Goal: Task Accomplishment & Management: Manage account settings

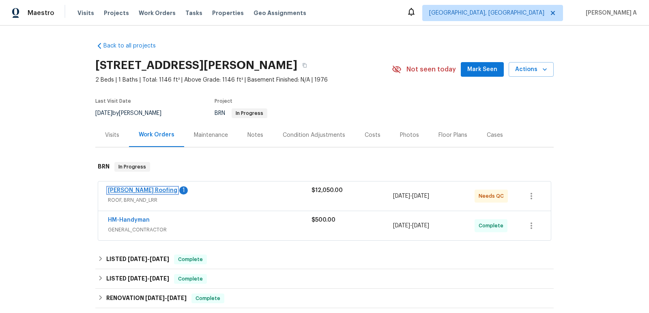
click at [133, 190] on link "[PERSON_NAME] Roofing" at bounding box center [142, 190] width 69 height 6
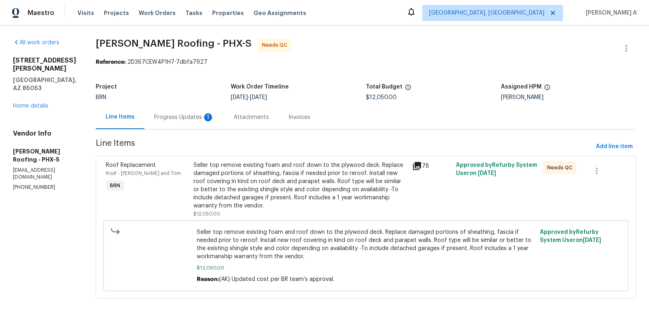
click at [196, 115] on div "Progress Updates 1" at bounding box center [184, 117] width 60 height 8
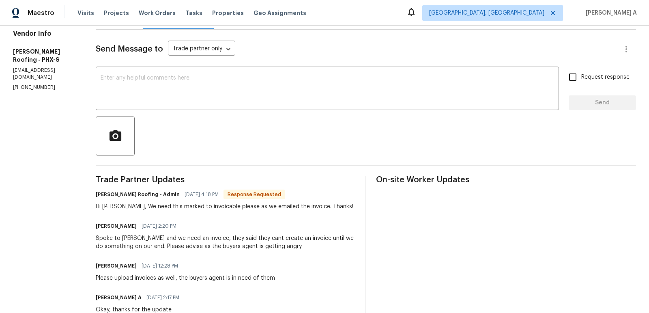
scroll to position [108, 0]
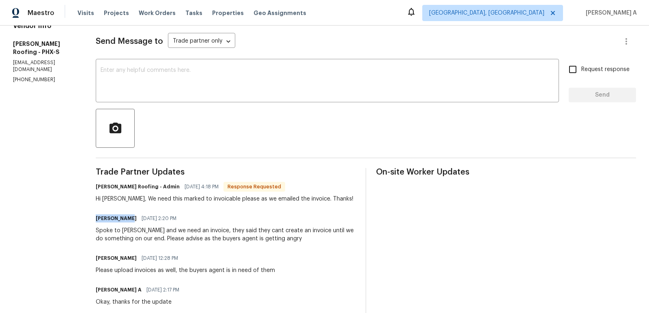
drag, startPoint x: 96, startPoint y: 218, endPoint x: 131, endPoint y: 216, distance: 35.4
click at [131, 216] on div "Naseem Mirza 08/26/2025 2:20 PM" at bounding box center [226, 218] width 260 height 11
copy h6 "[PERSON_NAME]"
click at [485, 138] on div at bounding box center [366, 128] width 540 height 39
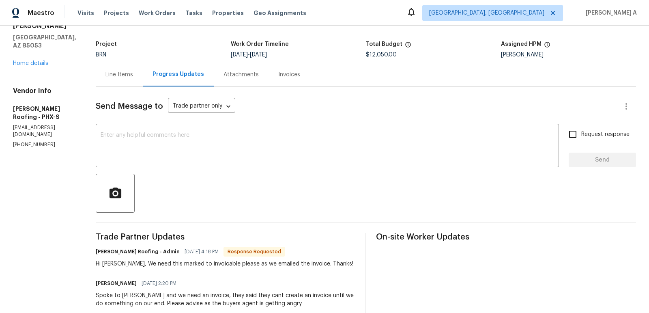
scroll to position [0, 0]
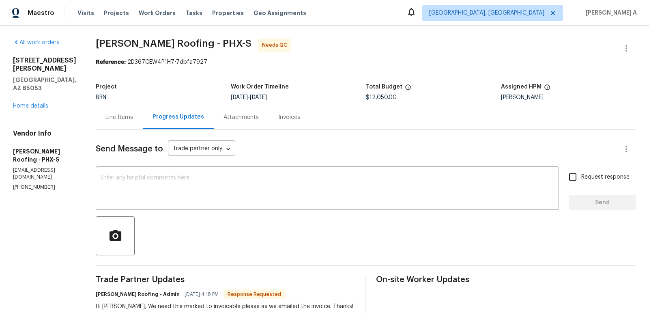
click at [109, 120] on div "Line Items" at bounding box center [120, 117] width 28 height 8
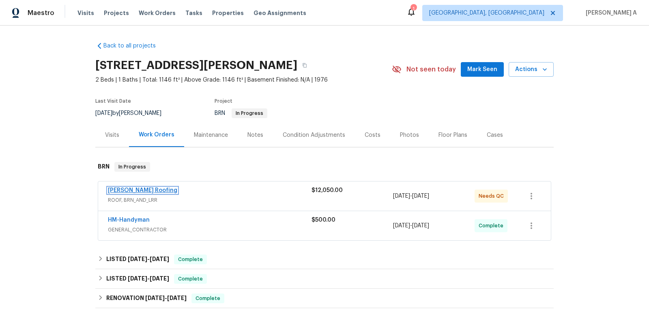
click at [131, 190] on link "[PERSON_NAME] Roofing" at bounding box center [142, 190] width 69 height 6
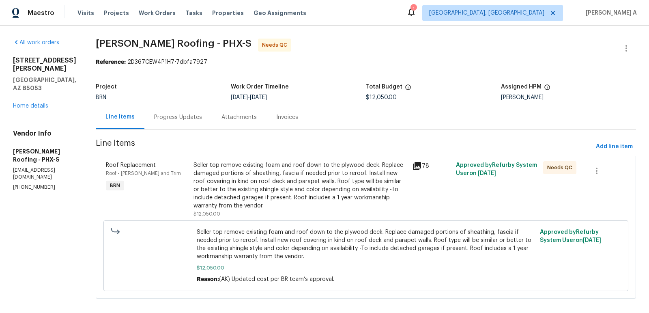
click at [187, 116] on div "Progress Updates" at bounding box center [178, 117] width 48 height 8
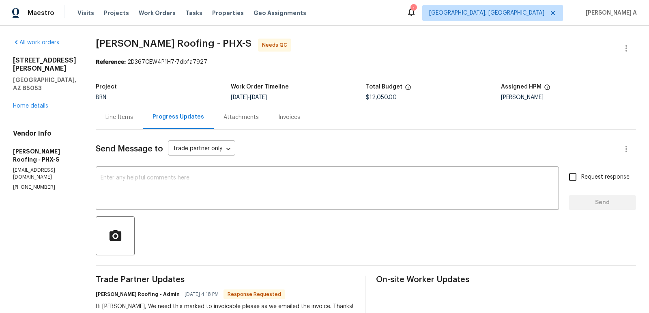
click at [113, 115] on div "Line Items" at bounding box center [120, 117] width 28 height 8
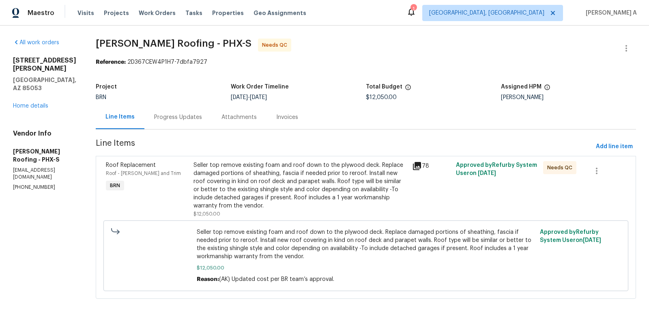
click at [293, 190] on div "Seller top remove existing foam and roof down to the plywood deck. Replace dama…" at bounding box center [301, 185] width 214 height 49
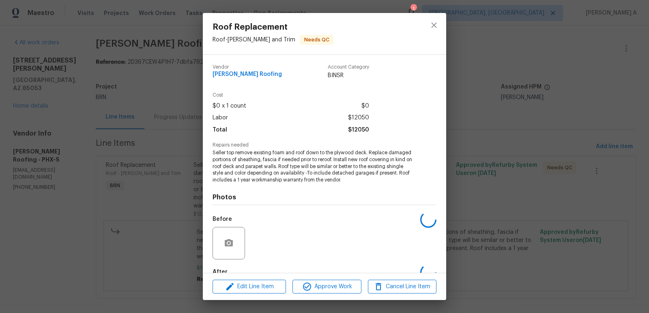
scroll to position [47, 0]
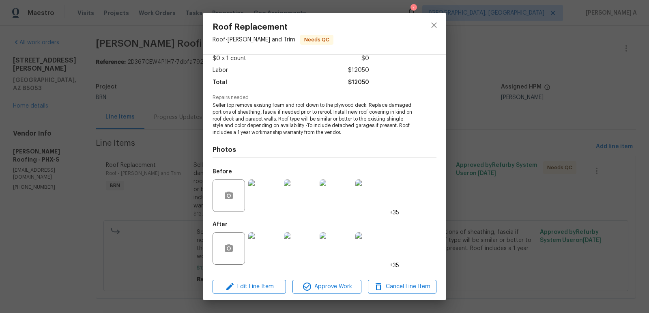
click at [272, 245] on img at bounding box center [264, 248] width 32 height 32
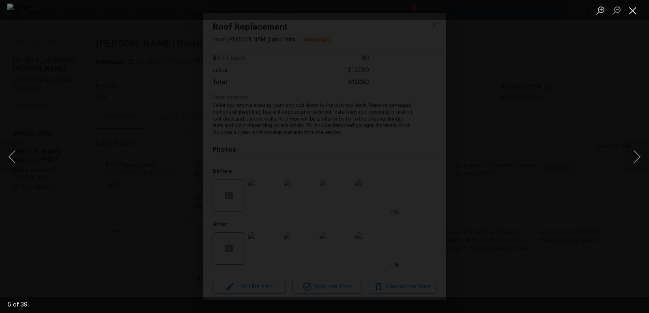
click at [632, 10] on button "Close lightbox" at bounding box center [633, 10] width 16 height 14
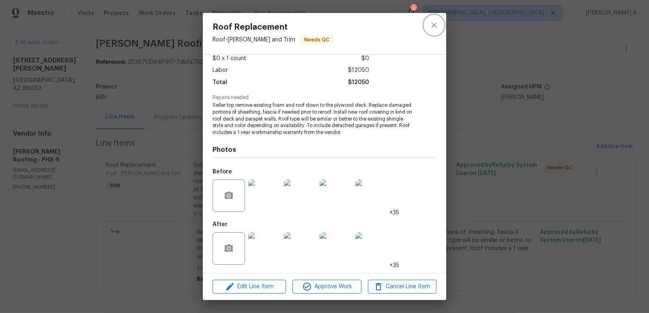
click at [437, 24] on icon "close" at bounding box center [434, 25] width 10 height 10
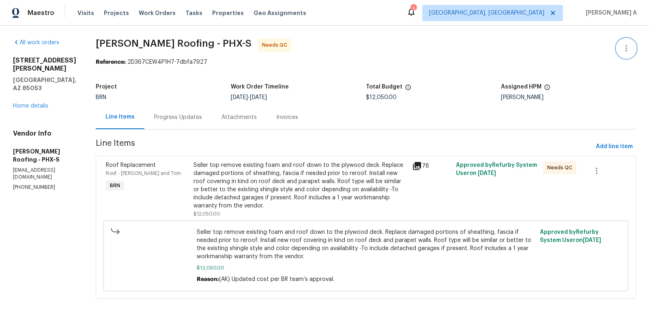
click at [629, 43] on button "button" at bounding box center [626, 48] width 19 height 19
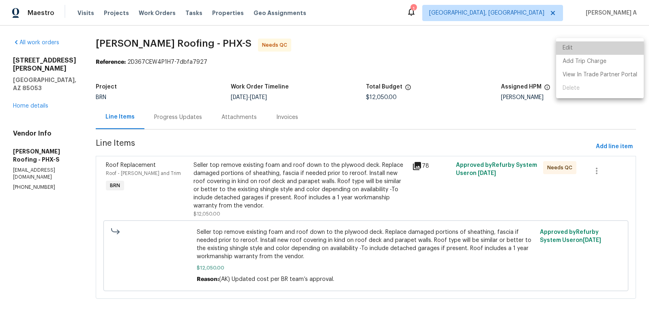
click at [600, 42] on li "Edit" at bounding box center [600, 47] width 88 height 13
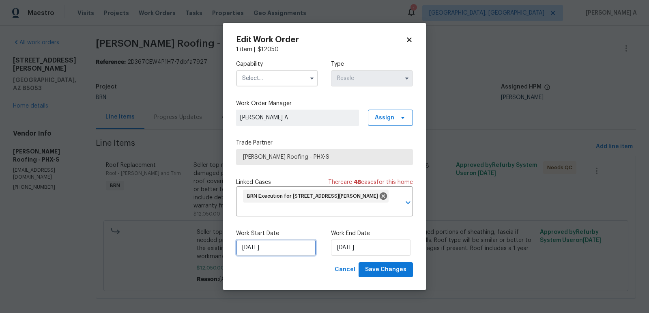
click at [269, 250] on input "8/12/2025" at bounding box center [276, 247] width 80 height 16
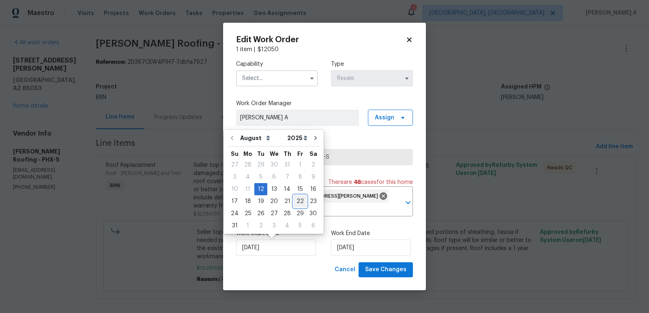
click at [297, 201] on div "22" at bounding box center [300, 201] width 13 height 11
type input "[DATE]"
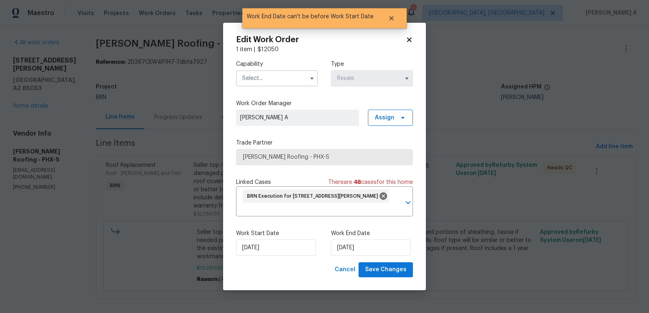
click at [289, 75] on input "text" at bounding box center [277, 78] width 82 height 16
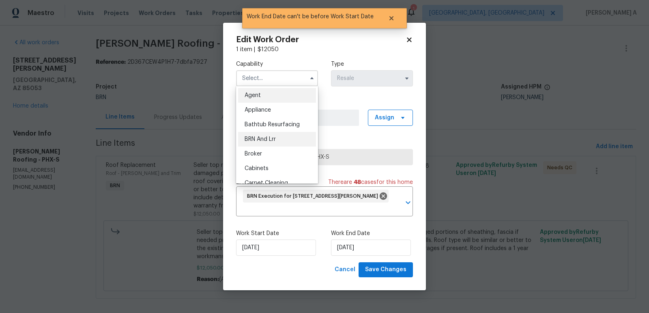
click at [283, 138] on div "BRN And Lrr" at bounding box center [277, 139] width 78 height 15
type input "BRN And Lrr"
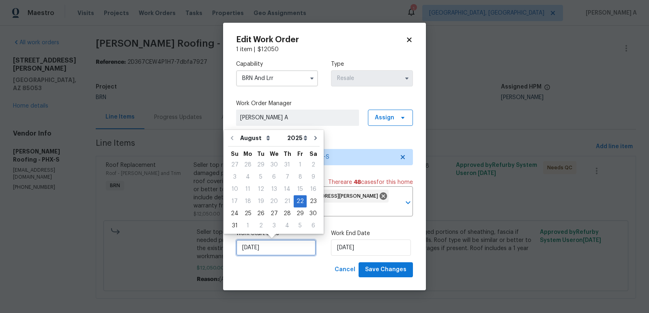
click at [281, 250] on input "[DATE]" at bounding box center [276, 247] width 80 height 16
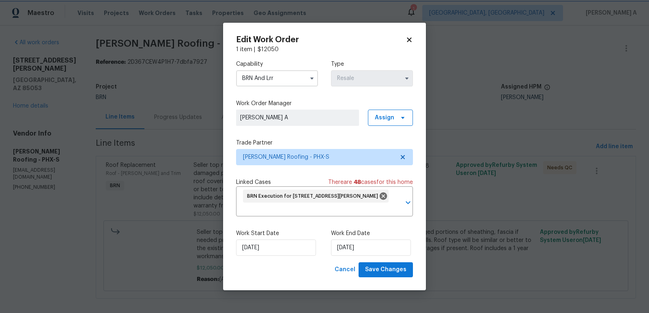
click at [413, 39] on icon at bounding box center [409, 39] width 7 height 7
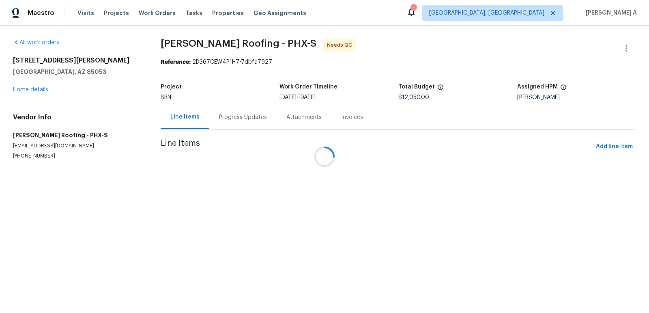
click at [626, 47] on div at bounding box center [324, 156] width 649 height 313
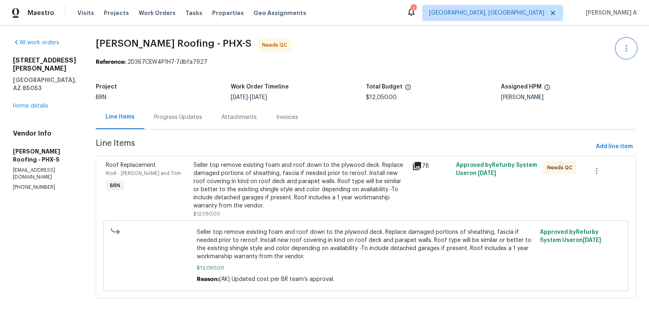
click at [626, 47] on icon "button" at bounding box center [627, 48] width 10 height 10
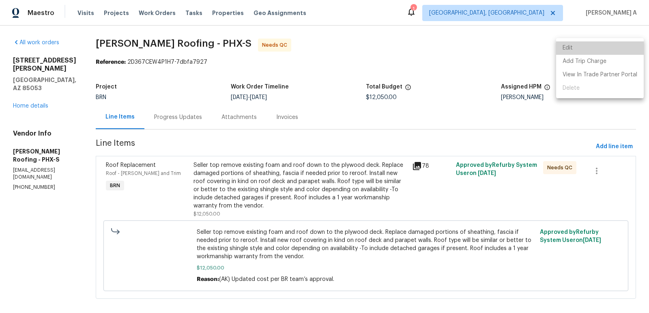
click at [620, 46] on li "Edit" at bounding box center [600, 47] width 88 height 13
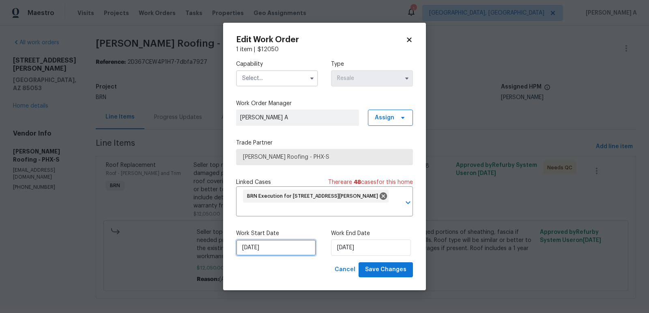
click at [287, 240] on input "[DATE]" at bounding box center [276, 247] width 80 height 16
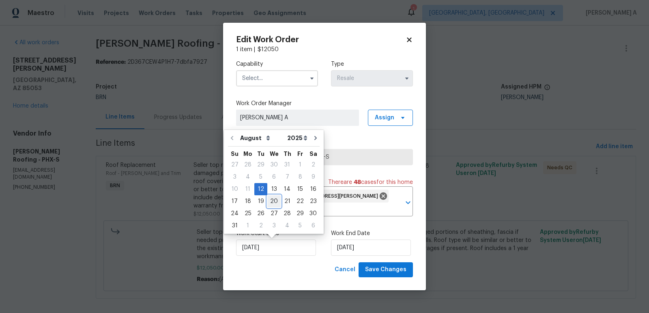
click at [275, 199] on div "20" at bounding box center [273, 201] width 13 height 11
type input "[DATE]"
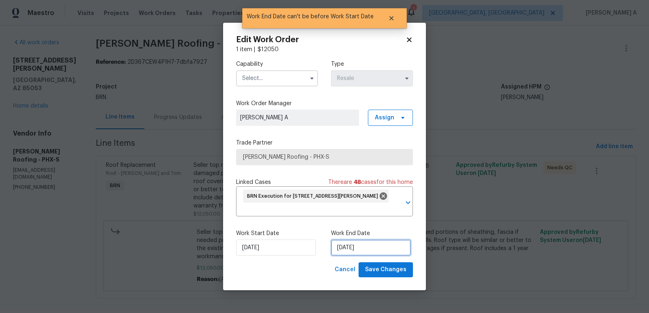
click at [379, 242] on input "[DATE]" at bounding box center [371, 247] width 80 height 16
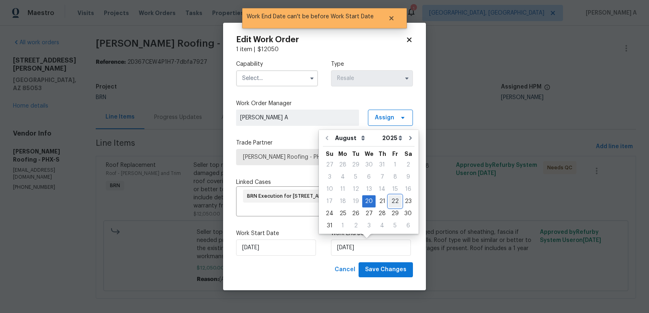
click at [392, 202] on div "22" at bounding box center [395, 201] width 13 height 11
type input "[DATE]"
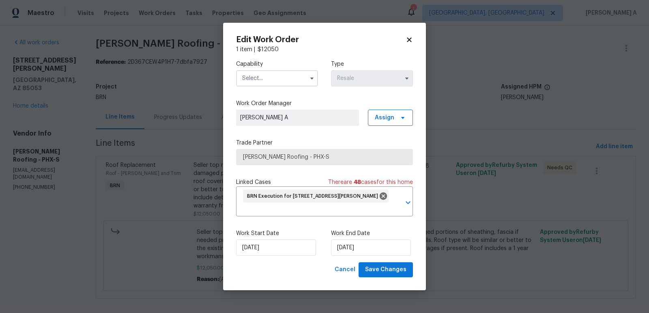
click at [263, 89] on div "Capability Type Resale" at bounding box center [324, 73] width 177 height 39
click at [263, 78] on input "text" at bounding box center [277, 78] width 82 height 16
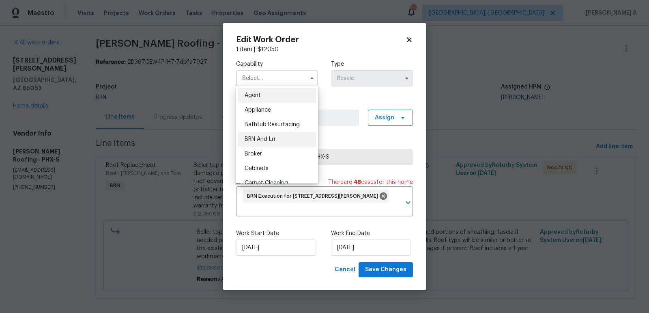
click at [268, 136] on span "BRN And Lrr" at bounding box center [260, 139] width 31 height 6
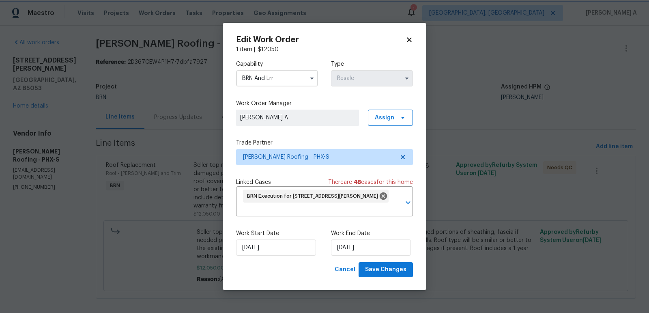
type input "BRN And Lrr"
click at [387, 268] on span "Save Changes" at bounding box center [385, 270] width 41 height 10
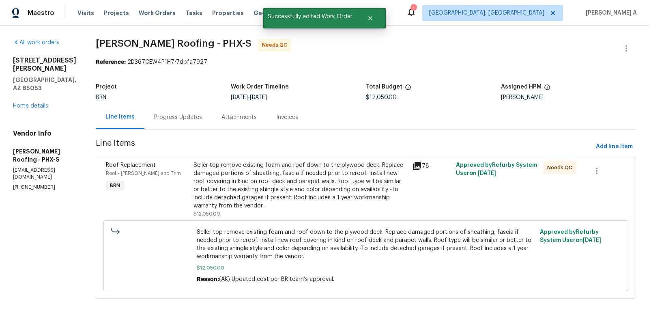
click at [341, 197] on div "Seller top remove existing foam and roof down to the plywood deck. Replace dama…" at bounding box center [301, 185] width 214 height 49
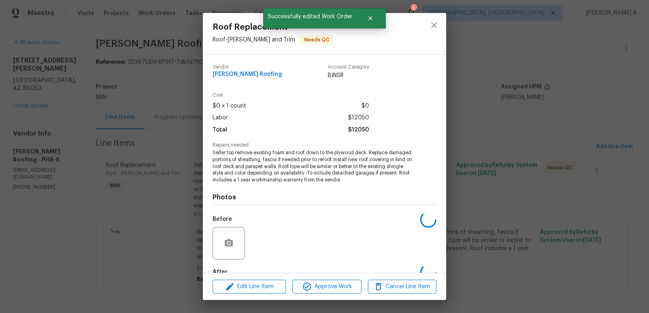
scroll to position [47, 0]
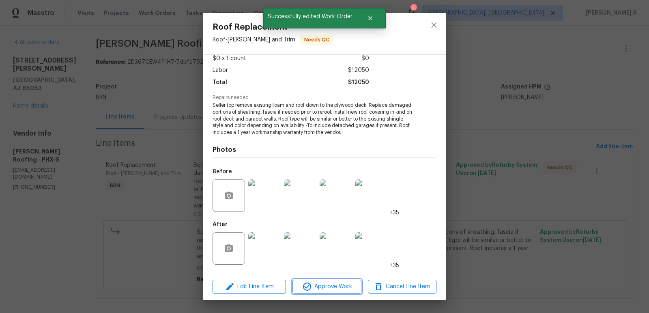
click at [330, 289] on span "Approve Work" at bounding box center [327, 287] width 64 height 10
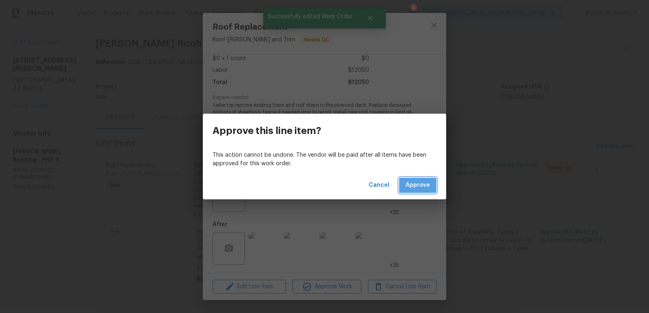
click at [418, 187] on span "Approve" at bounding box center [418, 185] width 24 height 10
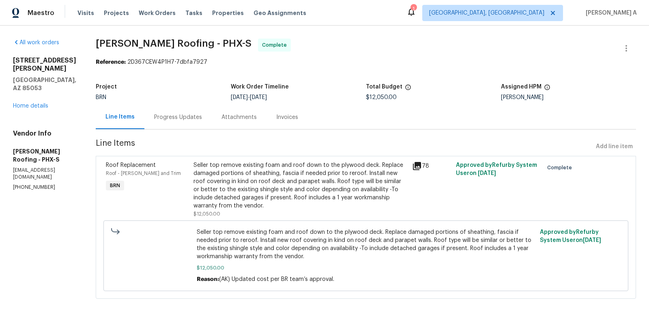
click at [183, 123] on div "Progress Updates" at bounding box center [177, 117] width 67 height 24
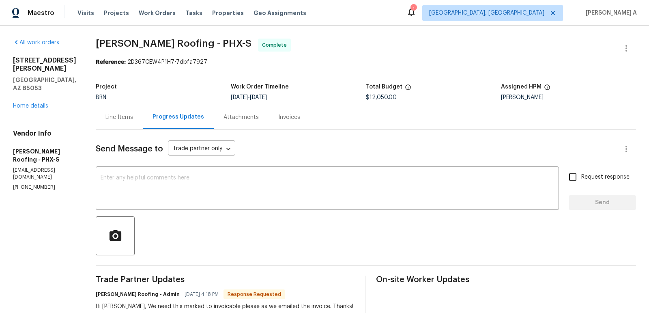
click at [125, 116] on div "Line Items" at bounding box center [120, 117] width 28 height 8
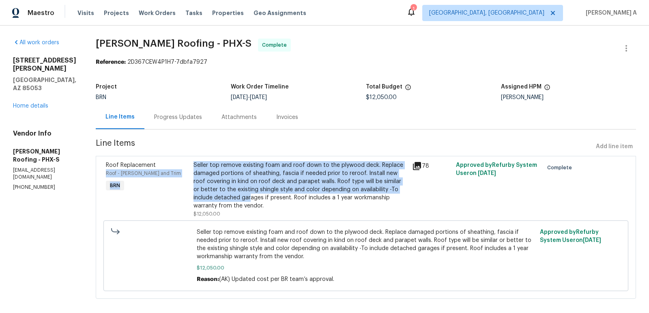
drag, startPoint x: 189, startPoint y: 162, endPoint x: 249, endPoint y: 197, distance: 68.9
click at [249, 196] on div "Roof Replacement Roof - [PERSON_NAME] and Trim BRN Seller top remove existing f…" at bounding box center [365, 190] width 525 height 62
click at [249, 197] on div "Seller top remove existing foam and roof down to the plywood deck. Replace dama…" at bounding box center [301, 185] width 214 height 49
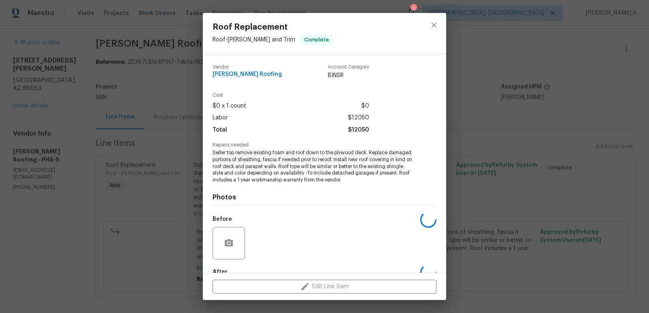
click at [249, 197] on h4 "Photos" at bounding box center [325, 197] width 224 height 8
click at [258, 166] on span "Seller top remove existing foam and roof down to the plywood deck. Replace dama…" at bounding box center [314, 166] width 202 height 34
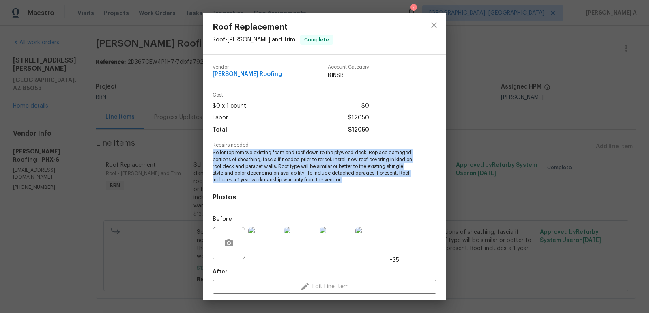
click at [258, 166] on span "Seller top remove existing foam and roof down to the plywood deck. Replace dama…" at bounding box center [314, 166] width 202 height 34
copy span "Seller top remove existing foam and roof down to the plywood deck. Replace dama…"
click at [431, 28] on icon "close" at bounding box center [434, 25] width 10 height 10
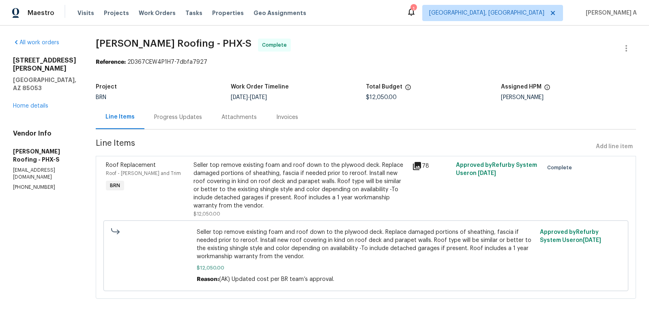
click at [26, 93] on div "3007 W Redfield Rd Phoenix, AZ 85053 Home details" at bounding box center [44, 83] width 63 height 54
click at [26, 103] on link "Home details" at bounding box center [30, 106] width 35 height 6
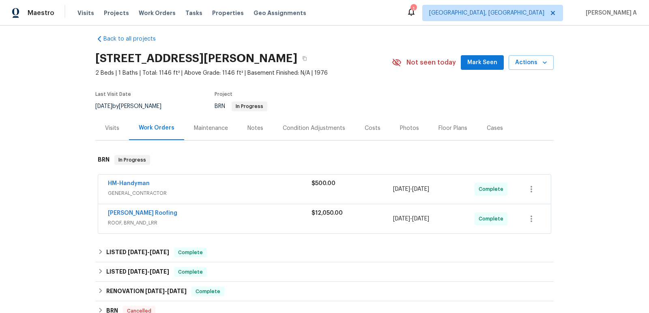
scroll to position [240, 0]
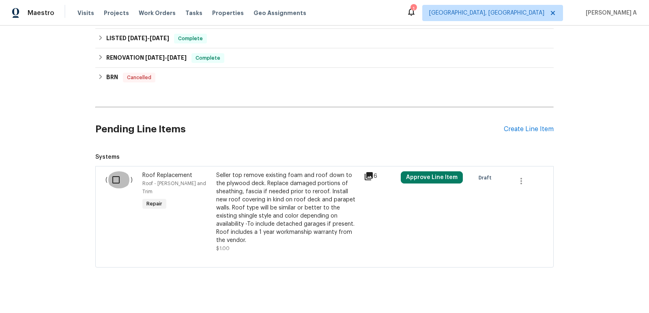
click at [114, 178] on input "checkbox" at bounding box center [119, 179] width 23 height 17
checkbox input "true"
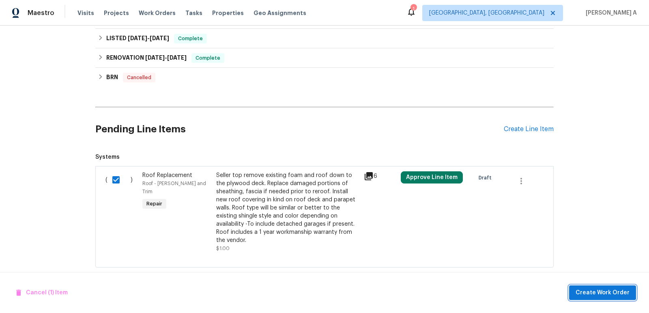
click at [607, 295] on span "Create Work Order" at bounding box center [603, 293] width 54 height 10
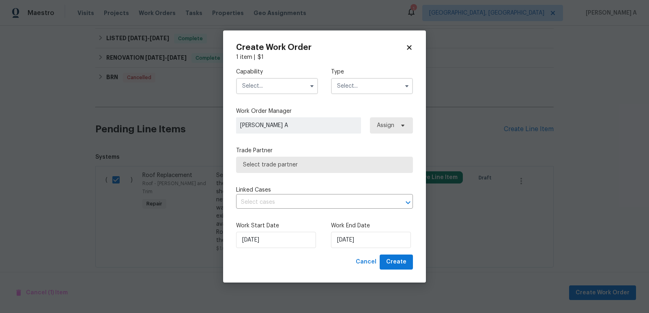
click at [287, 87] on input "text" at bounding box center [277, 86] width 82 height 16
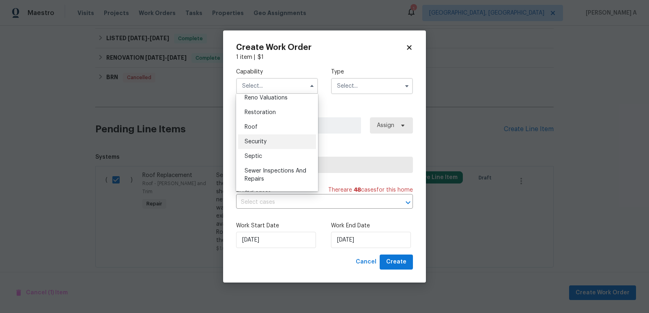
scroll to position [800, 0]
click at [264, 131] on div "Roof" at bounding box center [277, 130] width 78 height 15
type input "Roof"
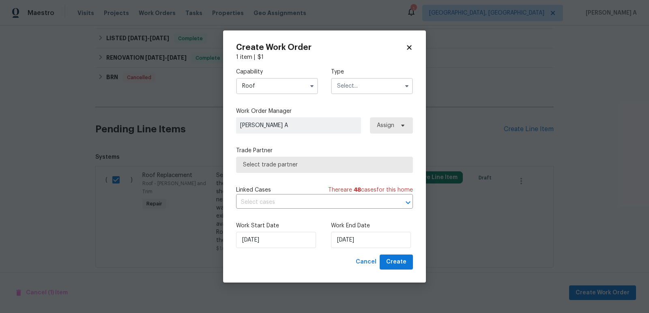
click at [365, 84] on input "text" at bounding box center [372, 86] width 82 height 16
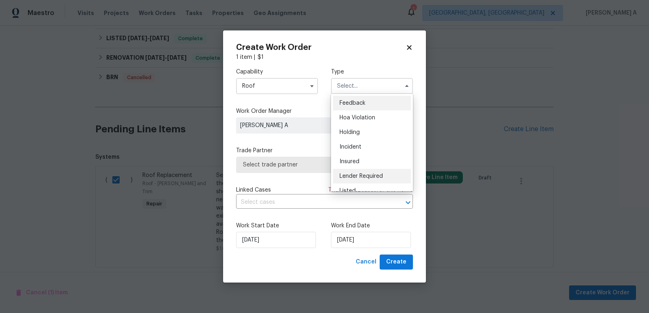
scroll to position [184, 0]
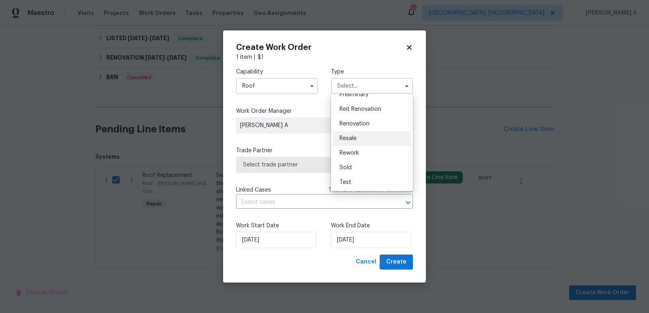
click at [358, 135] on div "Resale" at bounding box center [372, 138] width 78 height 15
type input "Resale"
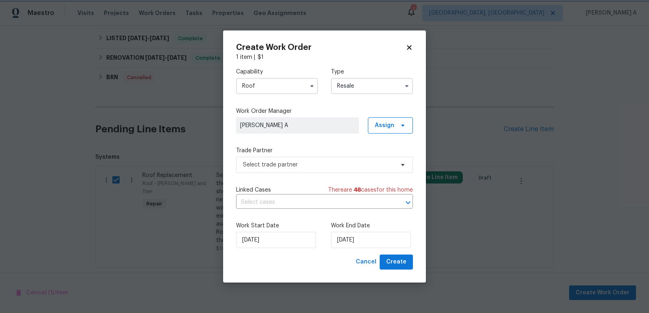
scroll to position [0, 0]
click at [278, 164] on span "Select trade partner" at bounding box center [318, 165] width 151 height 8
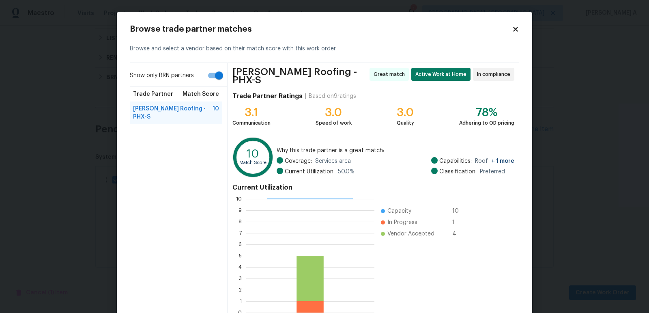
scroll to position [45, 0]
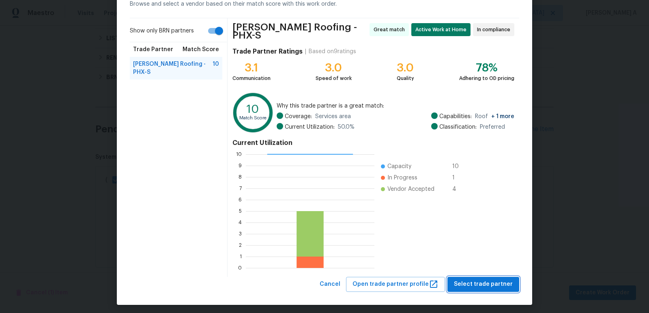
click at [480, 285] on button "Select trade partner" at bounding box center [484, 284] width 72 height 15
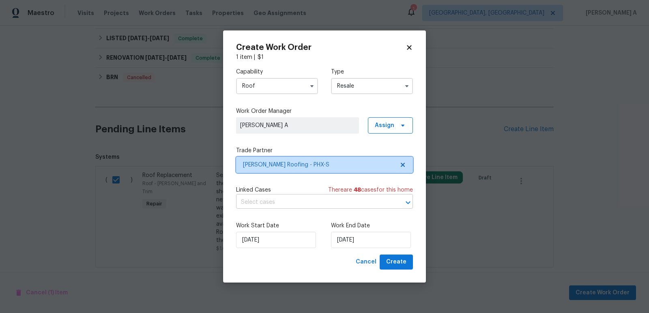
scroll to position [0, 0]
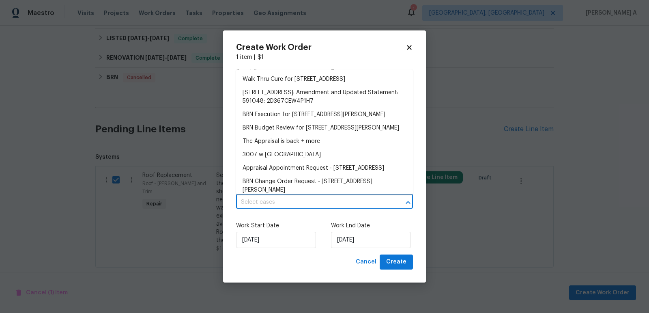
click at [319, 205] on input "text" at bounding box center [313, 202] width 154 height 13
click at [285, 216] on div "Work Start Date 8/26/2025 Work End Date 8/26/2025" at bounding box center [324, 234] width 177 height 39
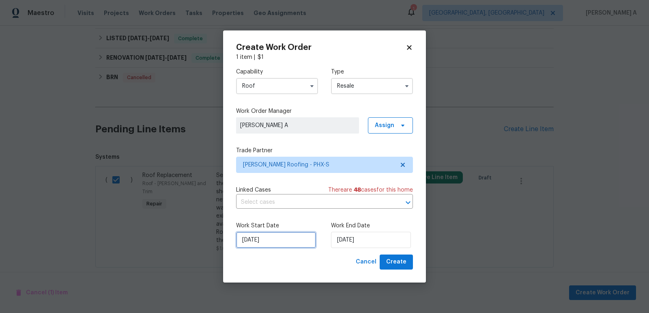
click at [279, 238] on input "8/26/2025" at bounding box center [276, 240] width 80 height 16
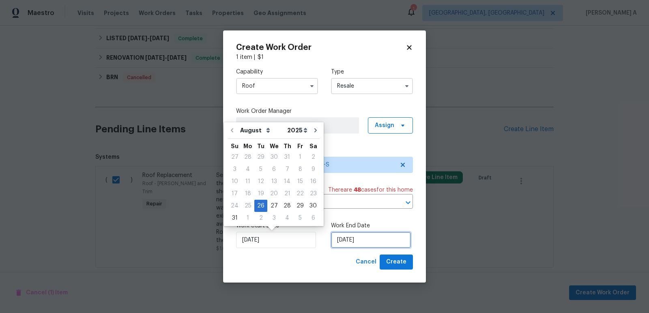
click at [351, 240] on input "8/26/2025" at bounding box center [371, 240] width 80 height 16
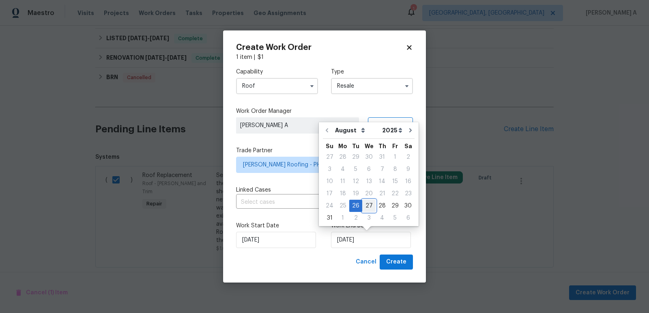
click at [368, 203] on div "27" at bounding box center [368, 205] width 13 height 11
type input "8/27/2025"
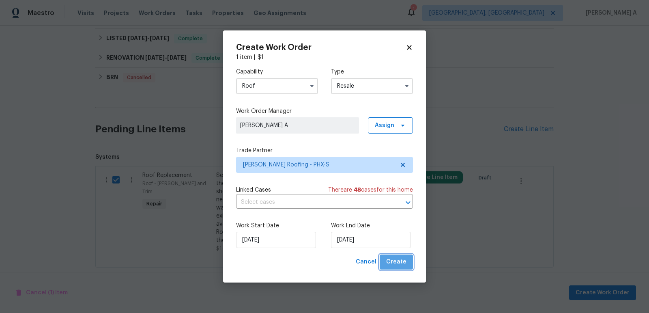
click at [401, 262] on span "Create" at bounding box center [396, 262] width 20 height 10
checkbox input "false"
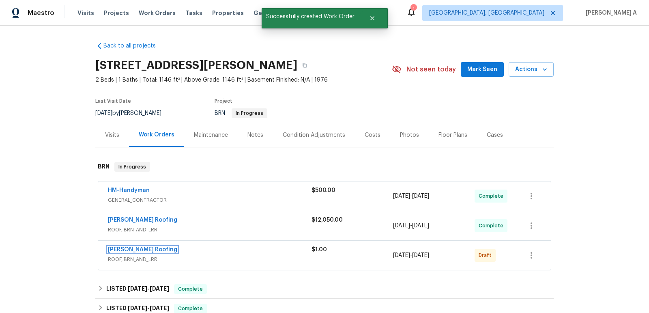
click at [130, 250] on link "Stout Roofing" at bounding box center [142, 250] width 69 height 6
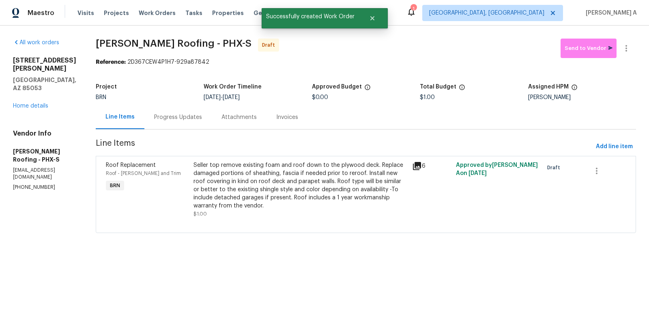
click at [177, 126] on div "Progress Updates" at bounding box center [177, 117] width 67 height 24
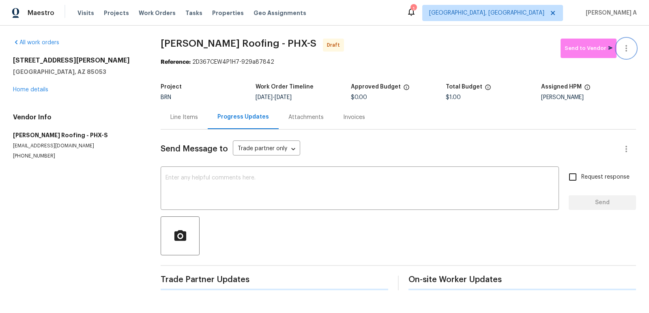
click at [629, 50] on icon "button" at bounding box center [627, 48] width 10 height 10
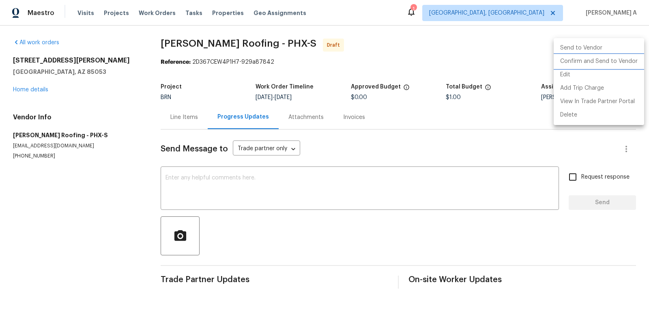
click at [631, 58] on li "Confirm and Send to Vendor" at bounding box center [599, 61] width 90 height 13
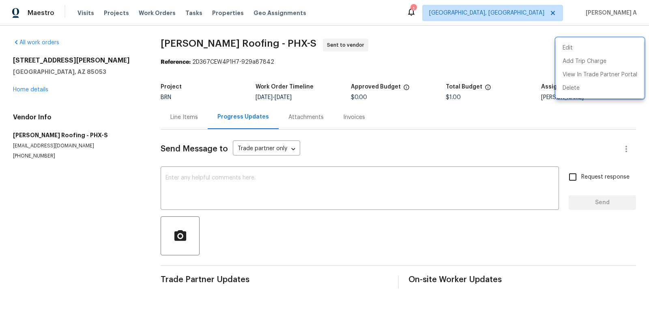
click at [362, 90] on div at bounding box center [324, 156] width 649 height 313
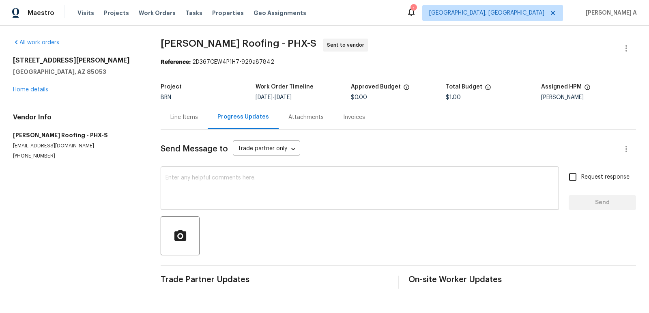
click at [303, 192] on textarea at bounding box center [360, 189] width 389 height 28
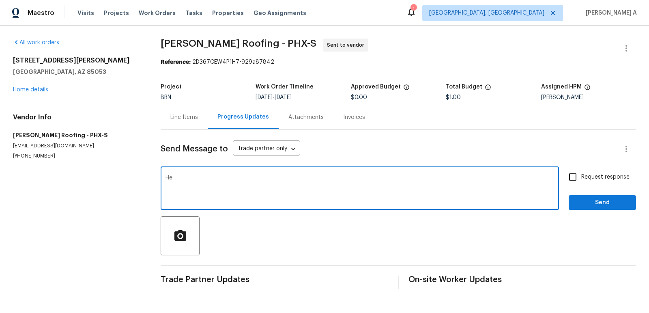
type textarea "H"
click at [263, 195] on textarea "Hi, Please update here once you complete the corrections tomorrow. Thanks" at bounding box center [360, 189] width 389 height 28
click at [290, 180] on textarea "Hi, Please update here once you complete the corrections tomorrow. Thanks" at bounding box center [360, 189] width 389 height 28
click at [412, 182] on textarea "Hi, Please update here once you complete the roof corrections tomorrow. Thanks" at bounding box center [360, 189] width 389 height 28
type textarea "Hi, Please update here once you complete the roof corrections tomorrow. Thanks"
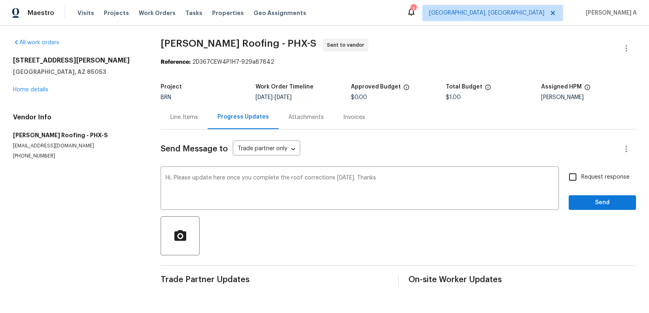
click at [585, 172] on label "Request response" at bounding box center [596, 176] width 65 height 17
click at [581, 172] on input "Request response" at bounding box center [572, 176] width 17 height 17
checkbox input "true"
click at [599, 204] on span "Send" at bounding box center [602, 203] width 54 height 10
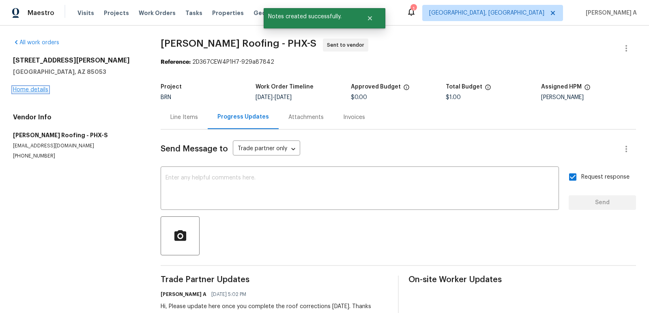
click at [38, 88] on link "Home details" at bounding box center [30, 90] width 35 height 6
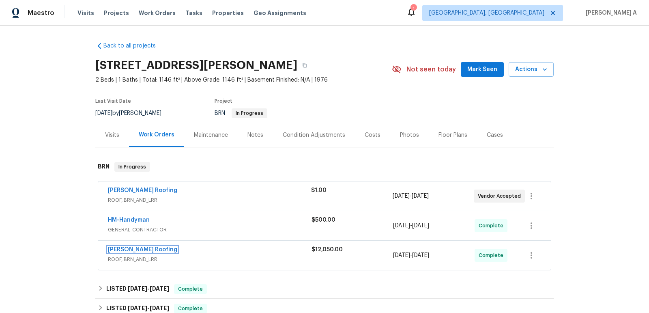
click at [130, 248] on link "Stout Roofing" at bounding box center [142, 250] width 69 height 6
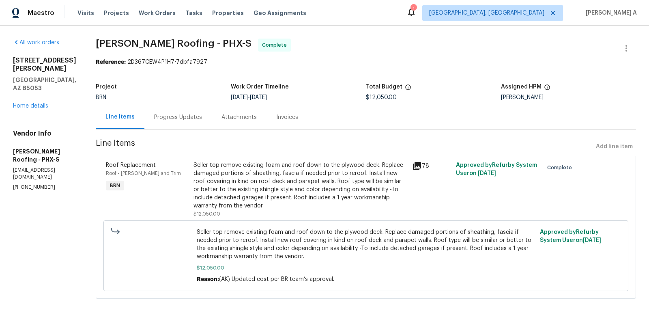
click at [170, 106] on div "Progress Updates" at bounding box center [177, 117] width 67 height 24
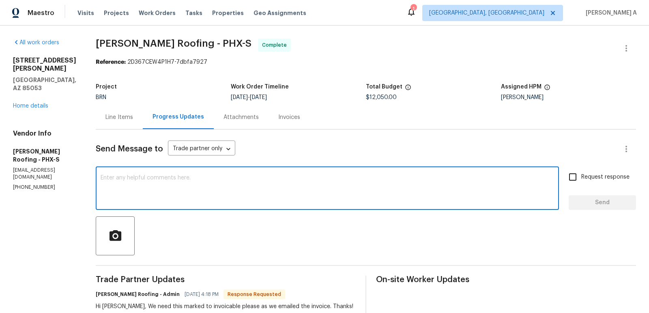
click at [283, 187] on textarea at bounding box center [328, 189] width 454 height 28
click at [0, 0] on span "Correct the article" at bounding box center [0, 0] width 0 height 0
type textarea "You can upload the invoice to the invoice section."
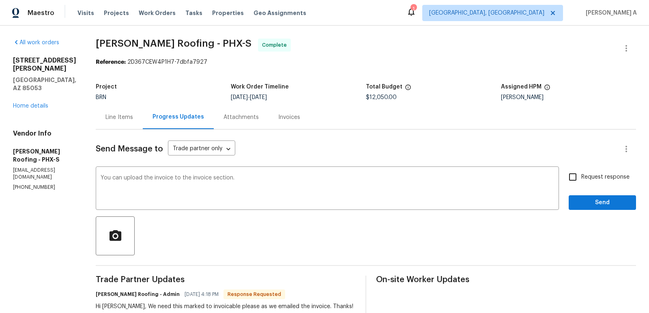
click at [591, 180] on span "Request response" at bounding box center [605, 177] width 48 height 9
click at [581, 180] on input "Request response" at bounding box center [572, 176] width 17 height 17
checkbox input "true"
click at [261, 176] on textarea "You can upload the invoice to the invoice section." at bounding box center [328, 189] width 454 height 28
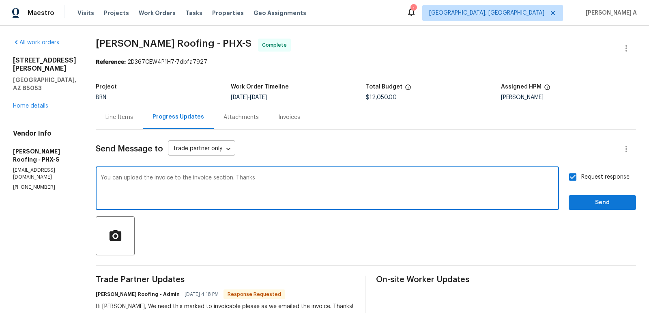
type textarea "You can upload the invoice to the invoice section. Thanks"
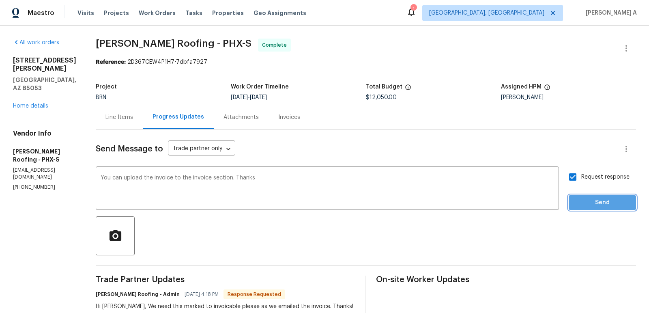
click at [594, 205] on span "Send" at bounding box center [602, 203] width 54 height 10
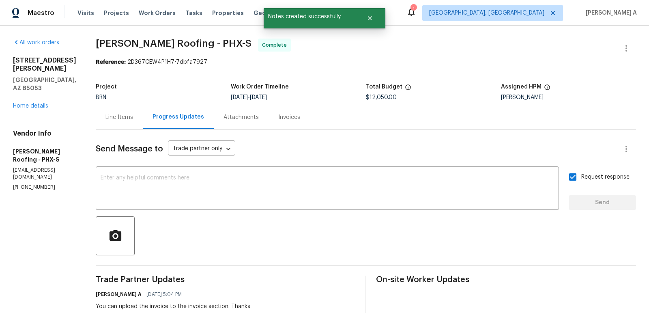
click at [124, 115] on div "Line Items" at bounding box center [120, 117] width 28 height 8
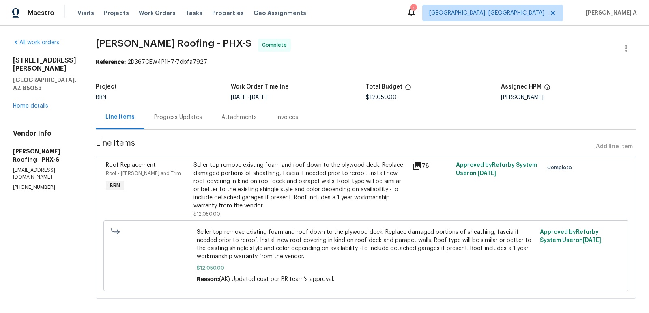
click at [280, 118] on div "Invoices" at bounding box center [287, 117] width 22 height 8
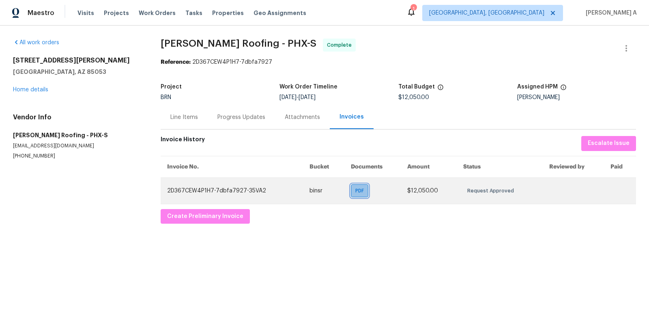
click at [358, 190] on span "PDF" at bounding box center [361, 191] width 12 height 8
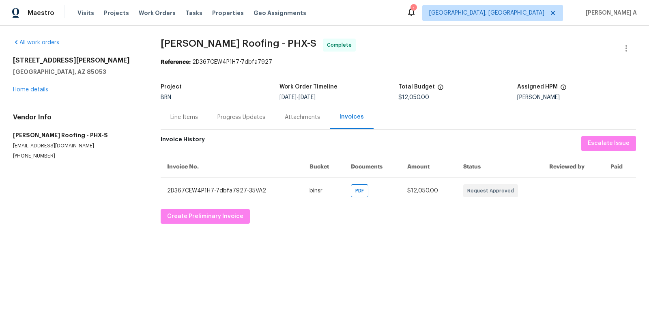
click at [233, 116] on div "Progress Updates" at bounding box center [241, 117] width 48 height 8
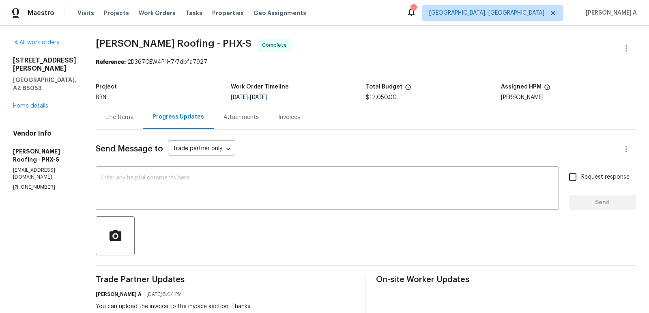
click at [118, 118] on div "Line Items" at bounding box center [120, 117] width 28 height 8
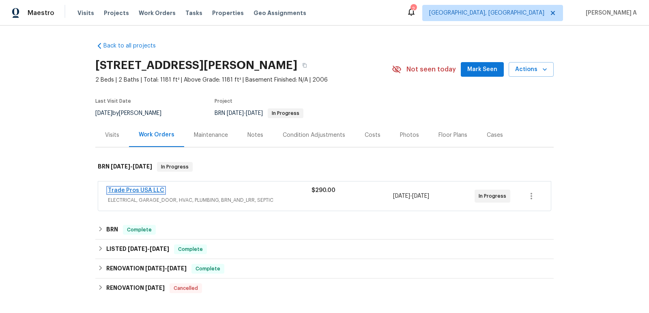
click at [143, 190] on link "Trade Pros USA LLC" at bounding box center [136, 190] width 56 height 6
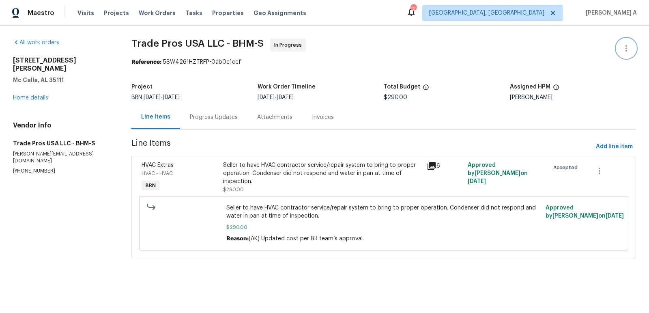
click at [627, 49] on icon "button" at bounding box center [627, 48] width 10 height 10
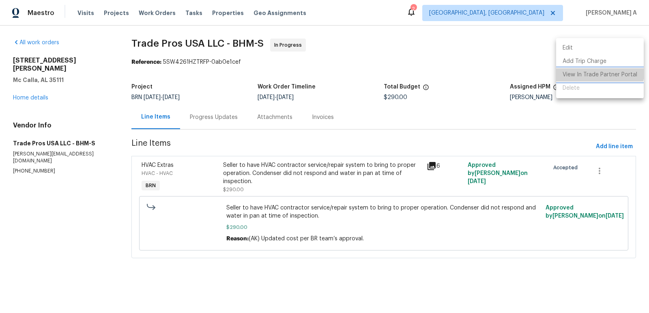
click at [597, 72] on li "View In Trade Partner Portal" at bounding box center [600, 74] width 88 height 13
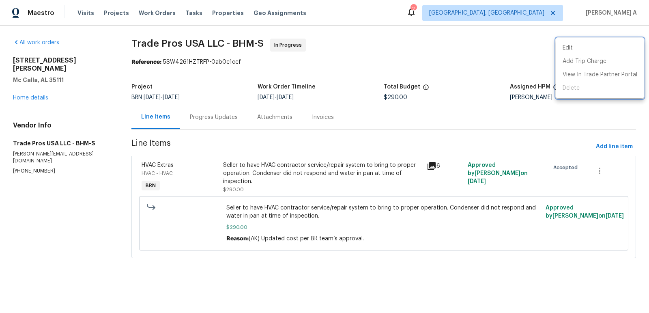
click at [376, 65] on div at bounding box center [324, 156] width 649 height 313
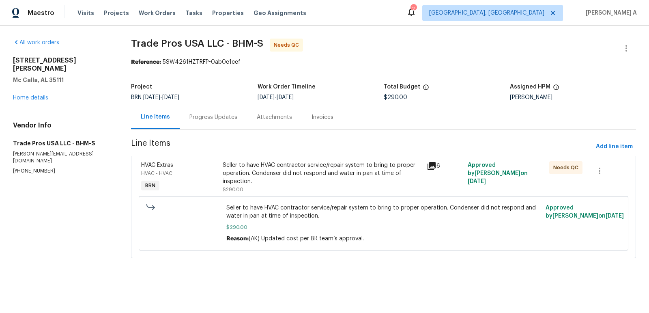
click at [209, 112] on div "Progress Updates" at bounding box center [213, 117] width 67 height 24
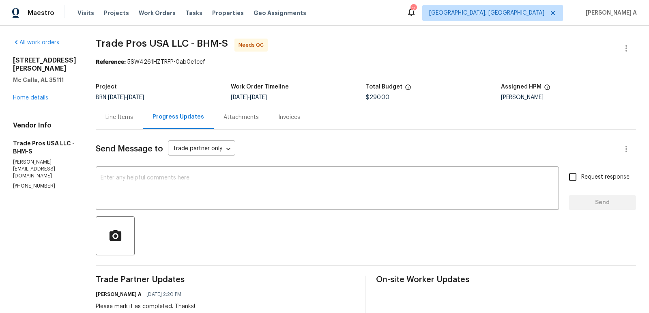
click at [106, 115] on div "Line Items" at bounding box center [120, 117] width 28 height 8
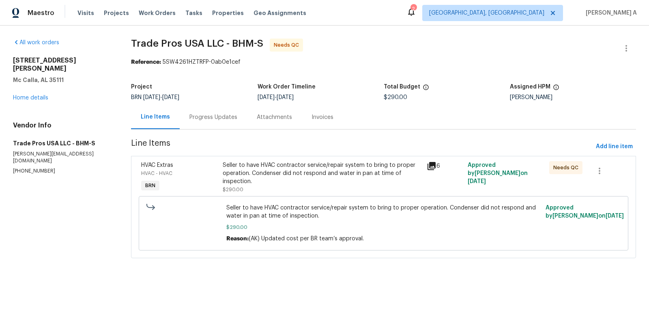
click at [298, 173] on div "Seller to have HVAC contractor service/repair system to bring to proper operati…" at bounding box center [322, 173] width 199 height 24
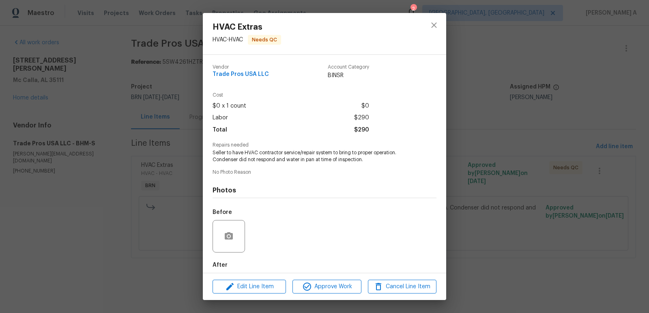
scroll to position [41, 0]
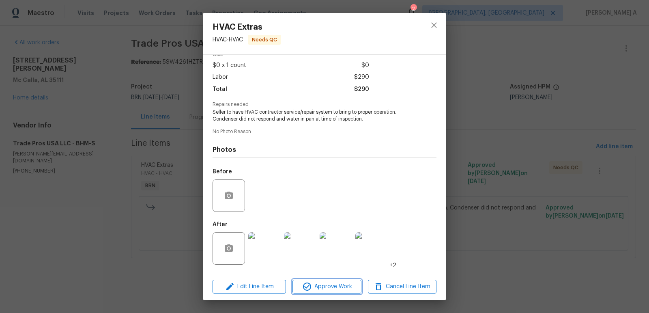
click at [334, 284] on span "Approve Work" at bounding box center [327, 287] width 64 height 10
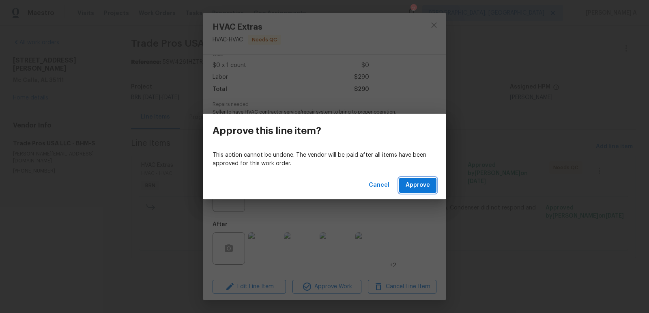
click at [417, 185] on span "Approve" at bounding box center [418, 185] width 24 height 10
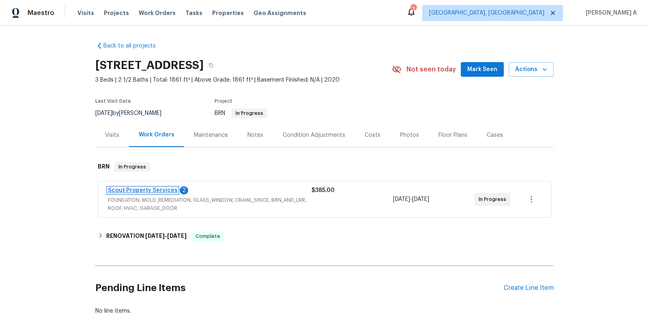
click at [153, 190] on link "Scout Property Services" at bounding box center [143, 190] width 70 height 6
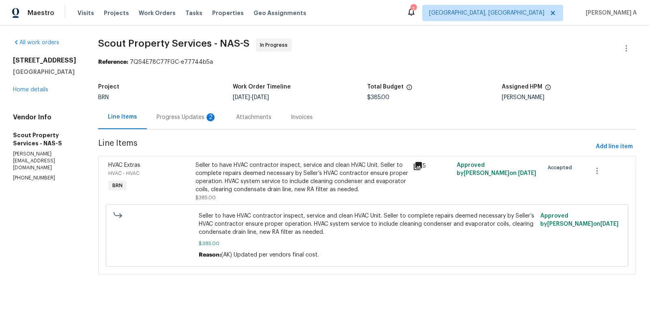
click at [198, 114] on div "Progress Updates 2" at bounding box center [187, 117] width 60 height 8
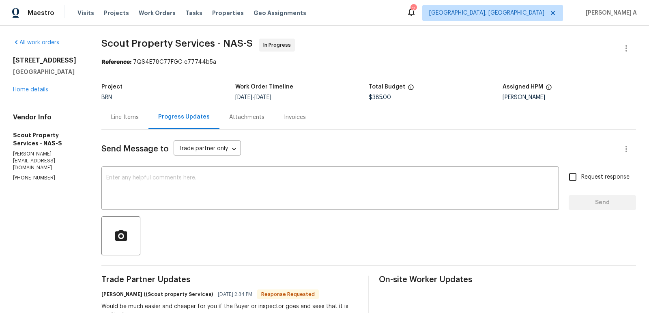
click at [125, 126] on div "Line Items" at bounding box center [124, 117] width 47 height 24
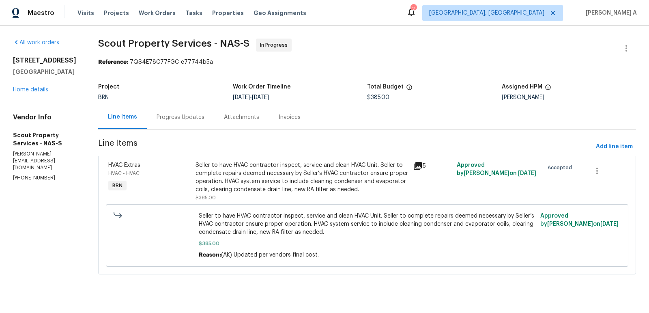
click at [245, 183] on div "Seller to have HVAC contractor inspect, service and clean HVAC Unit. Seller to …" at bounding box center [302, 177] width 213 height 32
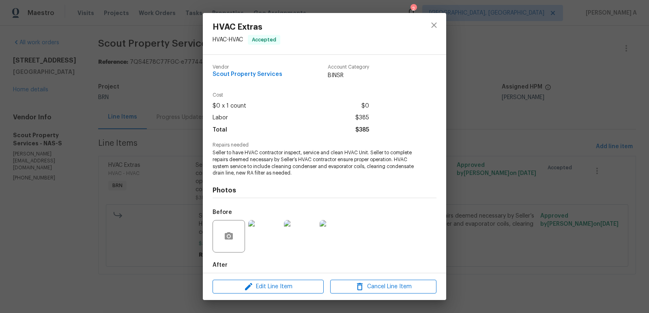
scroll to position [41, 0]
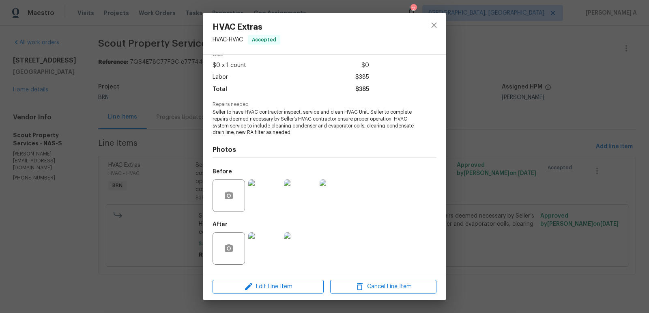
click at [259, 243] on img at bounding box center [264, 248] width 32 height 32
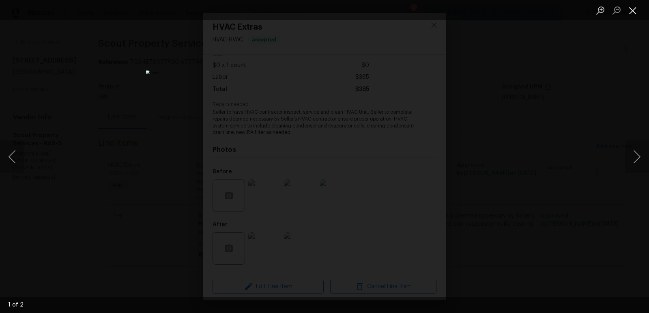
click at [630, 8] on button "Close lightbox" at bounding box center [633, 10] width 16 height 14
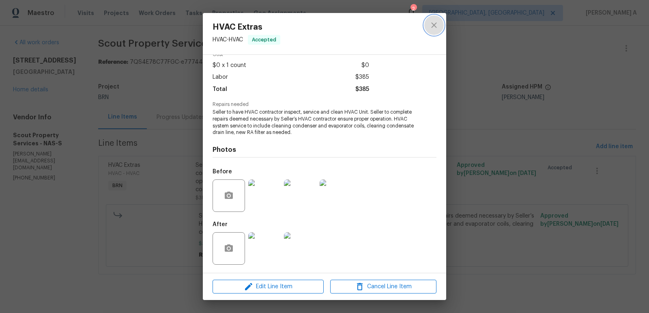
click at [433, 26] on icon "close" at bounding box center [434, 25] width 10 height 10
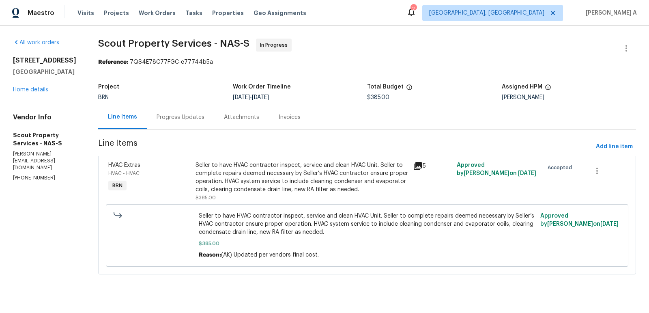
click at [167, 123] on div "Progress Updates" at bounding box center [180, 117] width 67 height 24
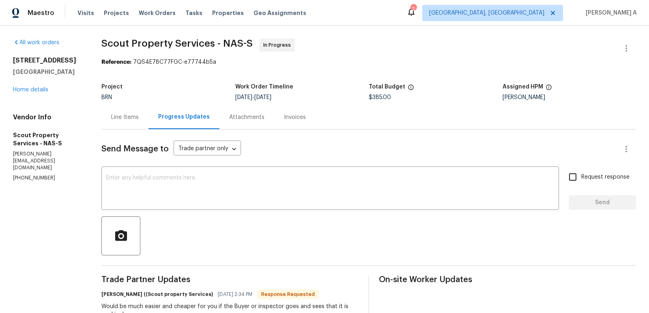
click at [123, 123] on div "Line Items" at bounding box center [124, 117] width 47 height 24
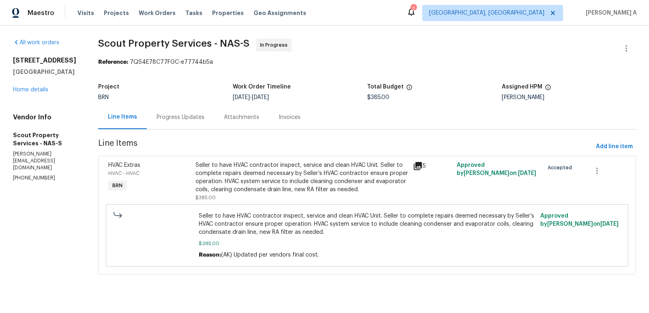
click at [169, 111] on div "Progress Updates" at bounding box center [180, 117] width 67 height 24
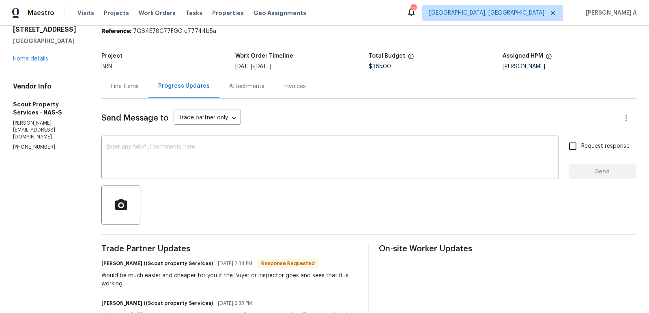
scroll to position [84, 0]
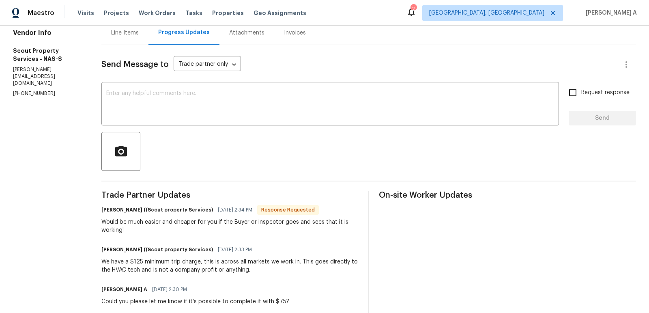
click at [140, 262] on div "We have a $125 minimum trip charge, this is across all markets we work in. This…" at bounding box center [229, 266] width 257 height 16
copy div "125"
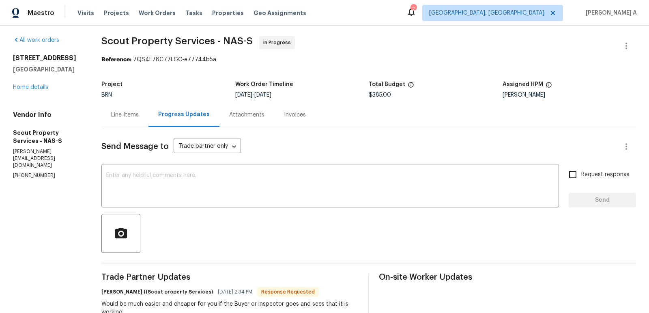
scroll to position [0, 0]
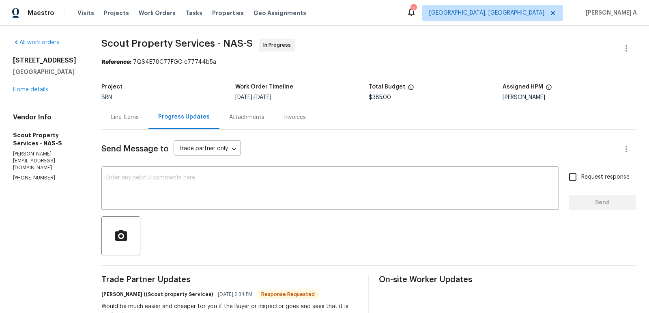
click at [130, 123] on div "Line Items" at bounding box center [124, 117] width 47 height 24
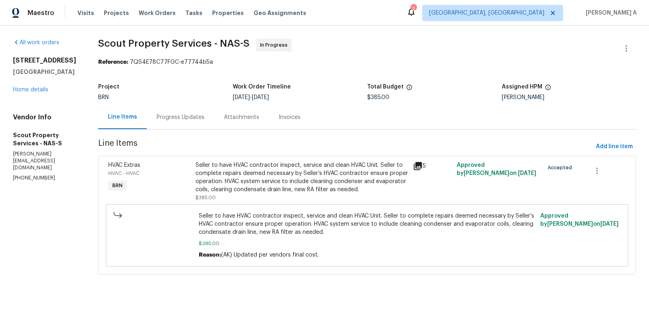
click at [265, 183] on div "Seller to have HVAC contractor inspect, service and clean HVAC Unit. Seller to …" at bounding box center [302, 177] width 213 height 32
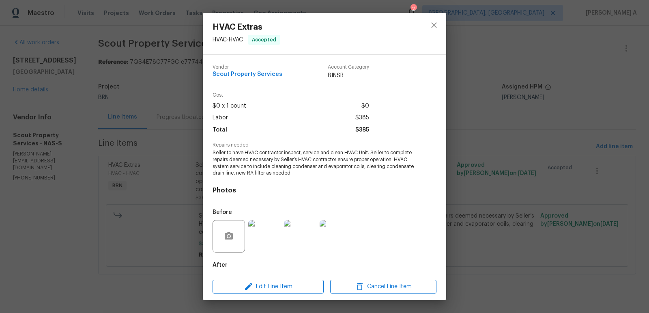
scroll to position [41, 0]
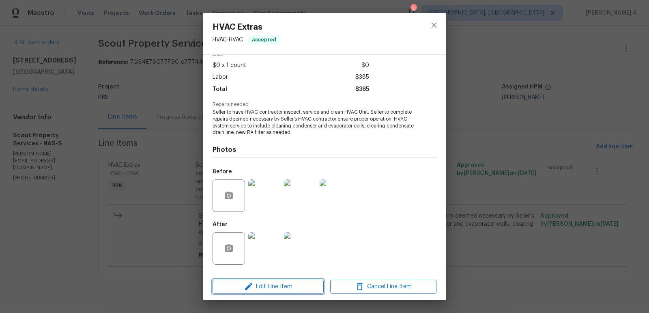
click at [281, 280] on button "Edit Line Item" at bounding box center [268, 287] width 111 height 14
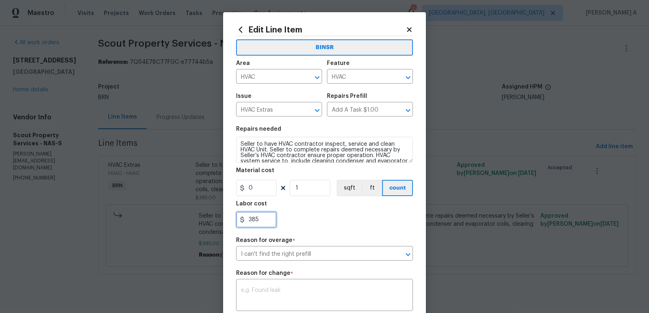
drag, startPoint x: 258, startPoint y: 217, endPoint x: 236, endPoint y: 217, distance: 21.9
click at [236, 217] on input "385" at bounding box center [256, 219] width 41 height 16
click at [265, 224] on input "385" at bounding box center [256, 219] width 41 height 16
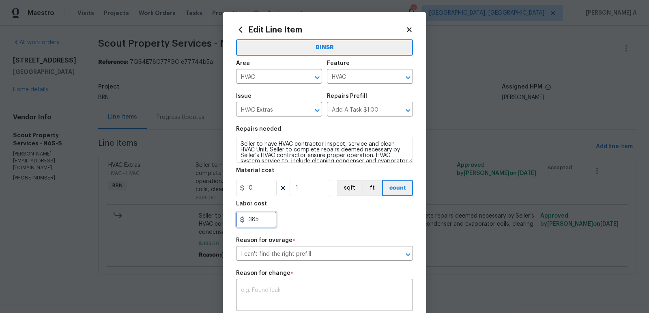
paste input "510"
type input "510"
click at [335, 222] on div "510" at bounding box center [324, 219] width 177 height 16
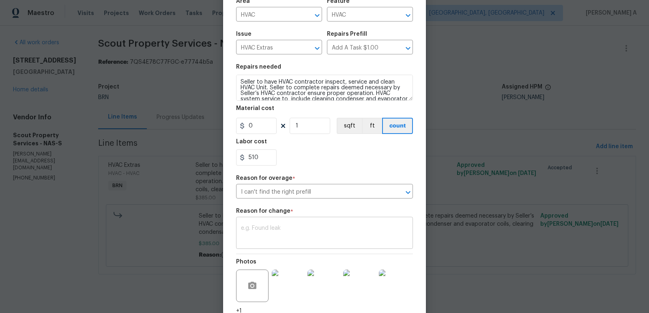
scroll to position [68, 0]
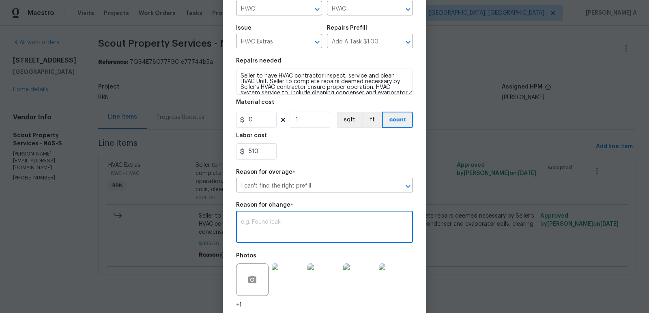
click at [315, 222] on textarea at bounding box center [324, 227] width 167 height 17
paste textarea "(AK) Updated per vendors final cost."
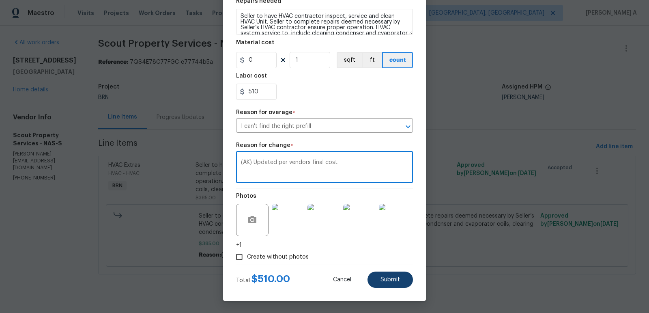
type textarea "(AK) Updated per vendors final cost."
click at [396, 279] on span "Submit" at bounding box center [390, 280] width 19 height 6
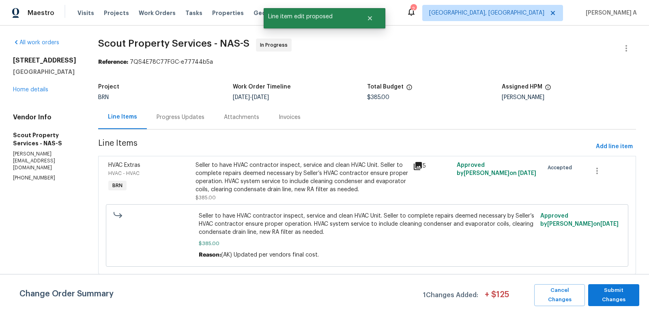
scroll to position [0, 0]
click at [603, 292] on span "Submit Changes" at bounding box center [613, 295] width 43 height 19
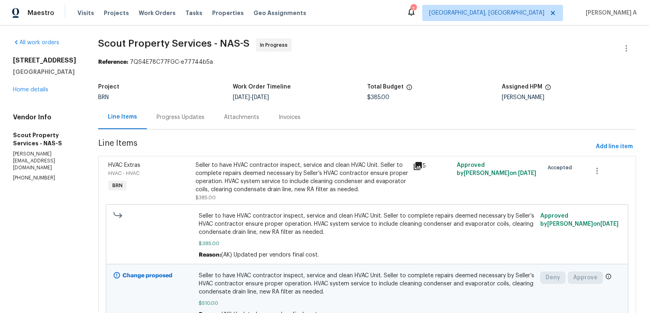
scroll to position [43, 0]
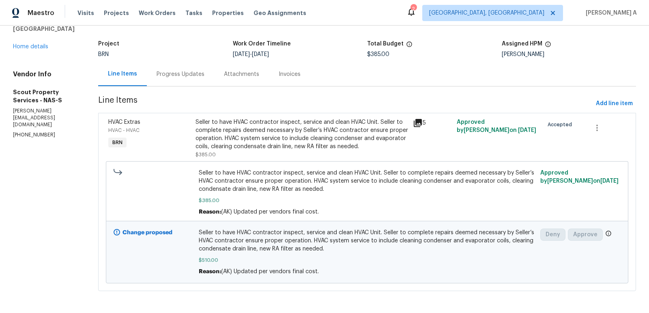
click at [318, 138] on div "Seller to have HVAC contractor inspect, service and clean HVAC Unit. Seller to …" at bounding box center [302, 134] width 213 height 32
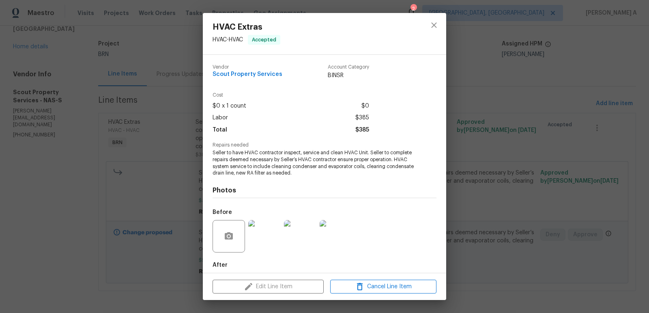
scroll to position [41, 0]
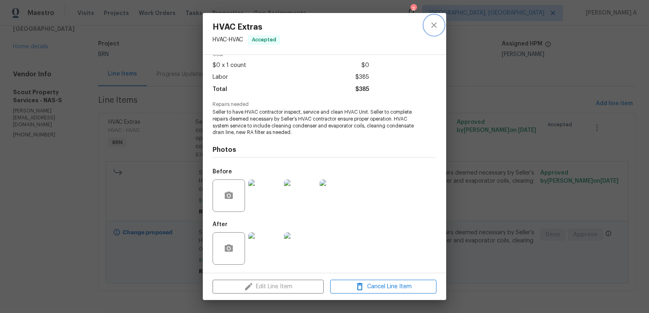
click at [433, 22] on icon "close" at bounding box center [434, 25] width 10 height 10
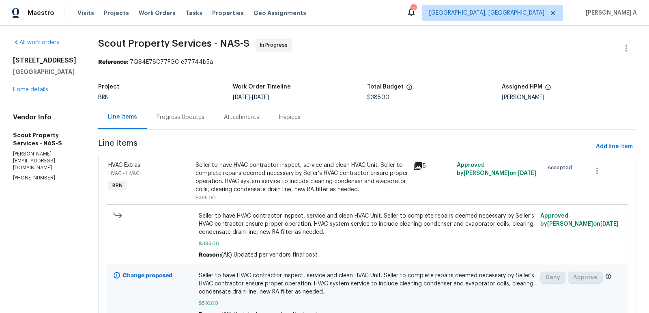
scroll to position [43, 0]
click at [374, 80] on div "Project BRN Work Order Timeline 8/21/2025 - 8/22/2025 Total Budget $385.00 Assi…" at bounding box center [367, 92] width 538 height 26
click at [192, 106] on div "Progress Updates" at bounding box center [180, 117] width 67 height 24
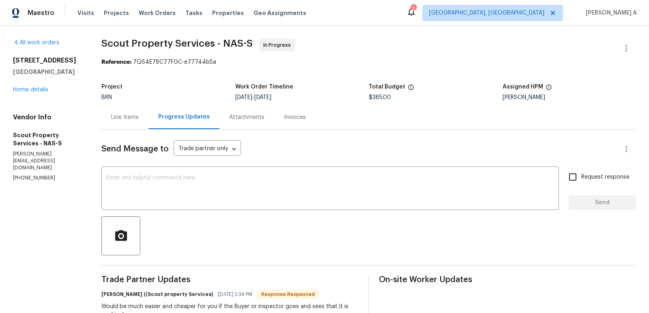
click at [131, 117] on div "Line Items" at bounding box center [125, 117] width 28 height 8
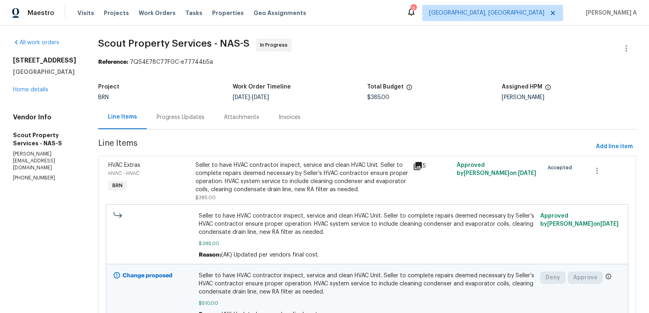
click at [189, 113] on div "Progress Updates" at bounding box center [180, 117] width 67 height 24
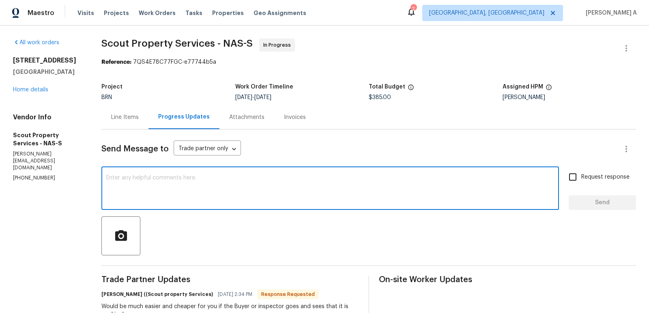
click at [332, 196] on textarea at bounding box center [330, 189] width 448 height 28
drag, startPoint x: 185, startPoint y: 178, endPoint x: 87, endPoint y: 176, distance: 98.2
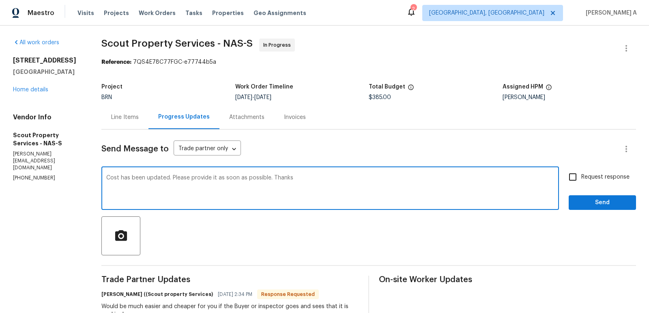
type textarea "Cost has been updated. Please provide it as soon as possible. Thanks"
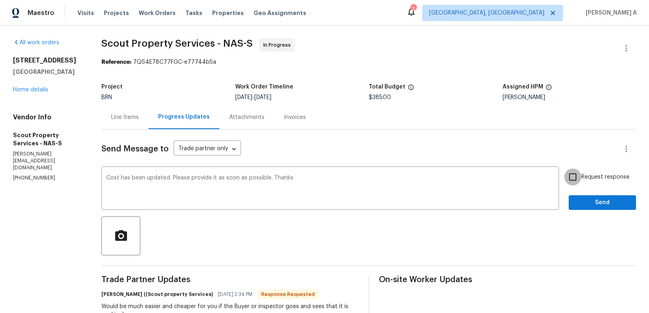
click at [575, 174] on input "Request response" at bounding box center [572, 176] width 17 height 17
checkbox input "true"
click at [610, 209] on button "Send" at bounding box center [602, 202] width 67 height 15
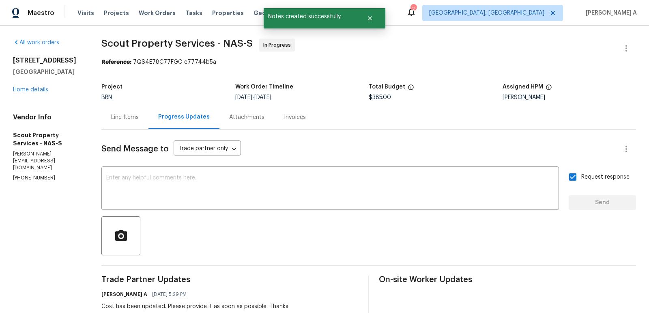
click at [125, 112] on div "Line Items" at bounding box center [124, 117] width 47 height 24
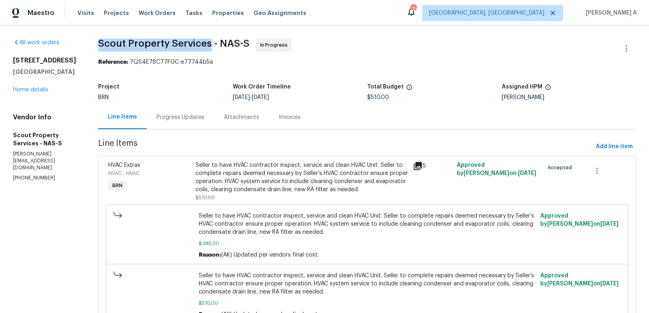
drag, startPoint x: 96, startPoint y: 46, endPoint x: 211, endPoint y: 45, distance: 114.8
click at [211, 45] on div "All work orders 1254 W End Station Dr Lebanon, TN 37087 Home details Vendor Inf…" at bounding box center [324, 191] width 649 height 331
copy span "Scout Property Services"
click at [155, 115] on div "Progress Updates" at bounding box center [180, 117] width 67 height 24
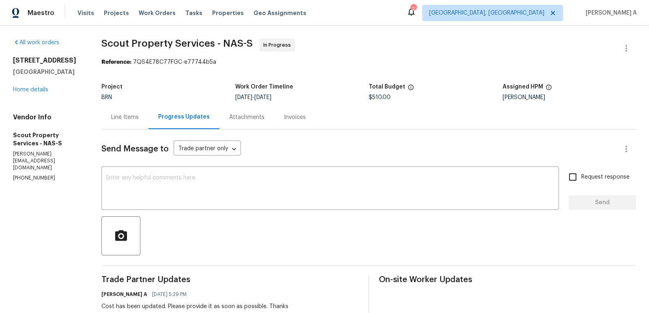
click at [112, 116] on div "Line Items" at bounding box center [125, 117] width 28 height 8
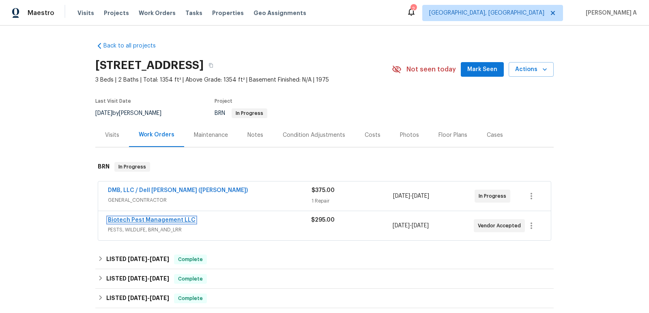
click at [152, 220] on link "Biotech Pest Management LLC" at bounding box center [152, 220] width 88 height 6
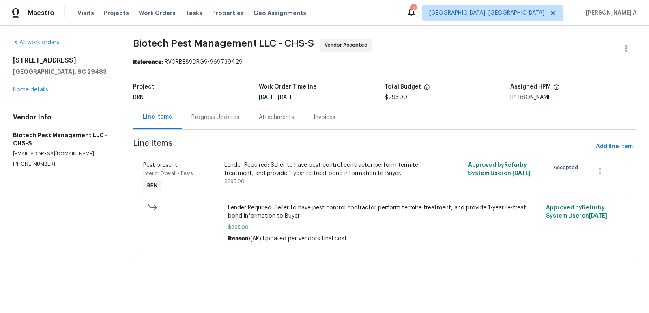
click at [209, 107] on div "Progress Updates" at bounding box center [215, 117] width 67 height 24
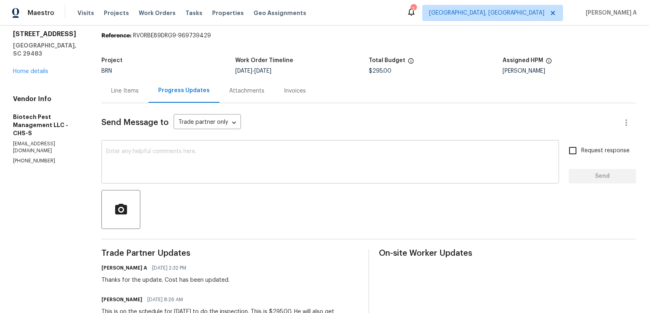
scroll to position [19, 0]
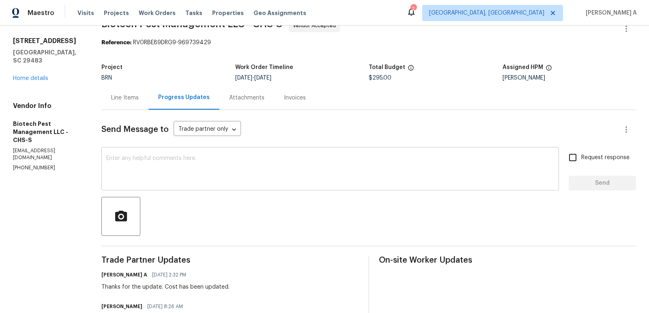
click at [174, 176] on textarea at bounding box center [330, 169] width 448 height 28
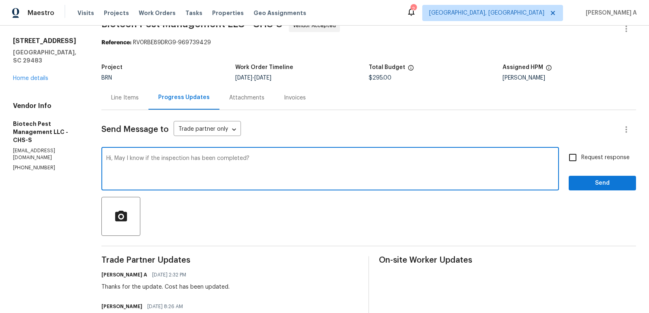
click at [235, 166] on textarea "Hi, May I know if the inspection has been completed?" at bounding box center [330, 169] width 448 height 28
click at [379, 161] on textarea "Hi, May I know if the inspection has been completed?" at bounding box center [330, 169] width 448 height 28
type textarea "Hi, May I know if the inspection has been completed?"
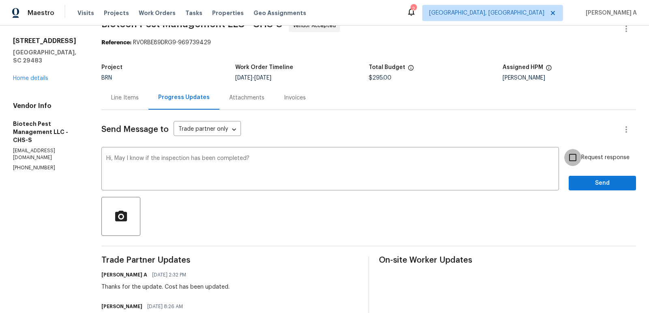
click at [576, 157] on input "Request response" at bounding box center [572, 157] width 17 height 17
checkbox input "true"
click at [583, 186] on span "Send" at bounding box center [602, 183] width 54 height 10
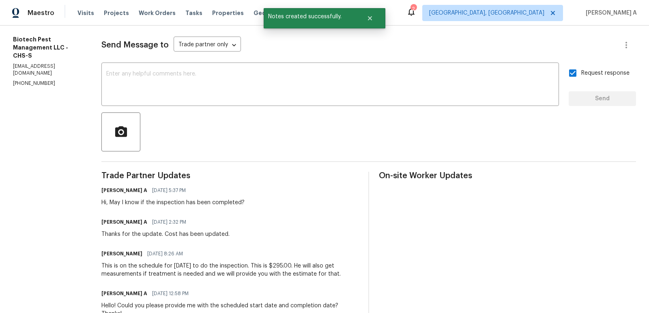
scroll to position [0, 0]
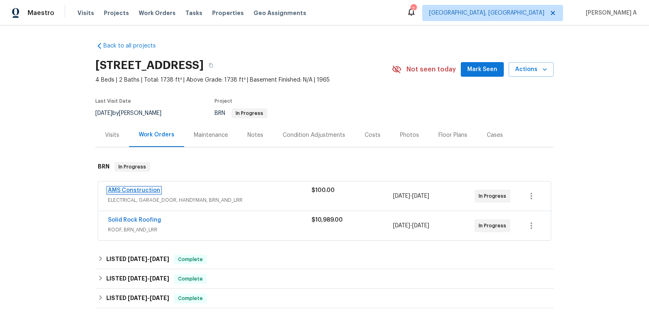
click at [127, 187] on link "AMS Construction" at bounding box center [134, 190] width 52 height 6
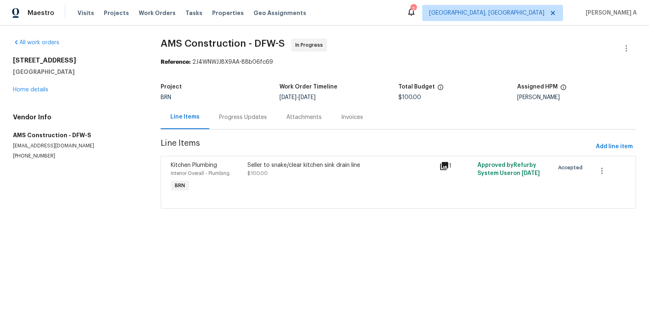
click at [213, 116] on div "Progress Updates" at bounding box center [242, 117] width 67 height 24
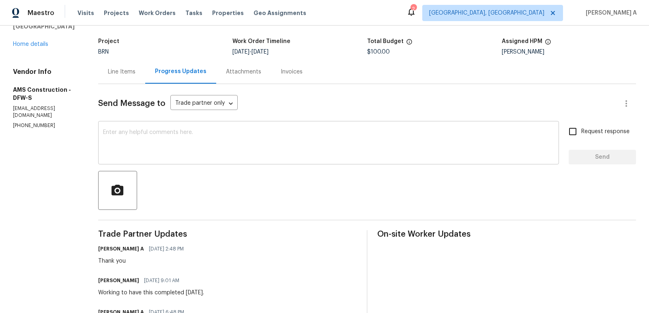
scroll to position [37, 0]
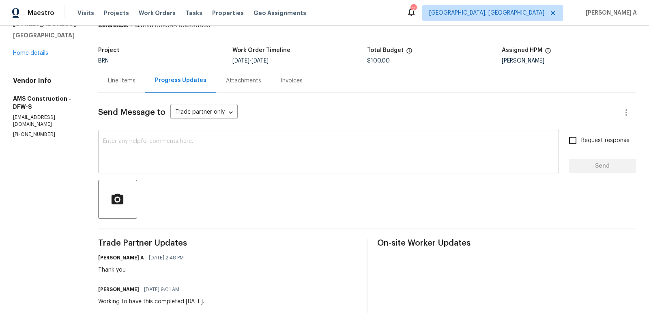
click at [238, 170] on div "x ​" at bounding box center [328, 152] width 461 height 41
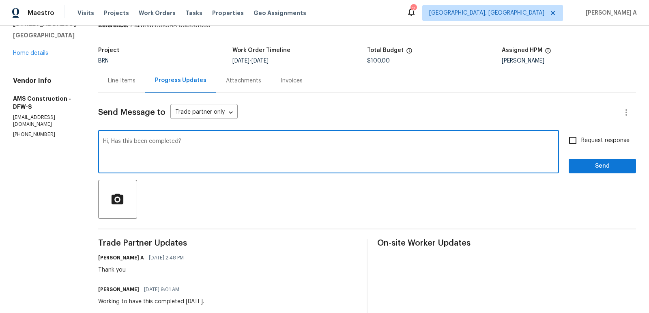
drag, startPoint x: 114, startPoint y: 142, endPoint x: 215, endPoint y: 152, distance: 102.0
click at [215, 152] on textarea "Hi, Has this been completed?" at bounding box center [328, 152] width 451 height 28
type textarea "Hi, May I know if this has been completed?"
click at [576, 144] on input "Request response" at bounding box center [572, 140] width 17 height 17
checkbox input "true"
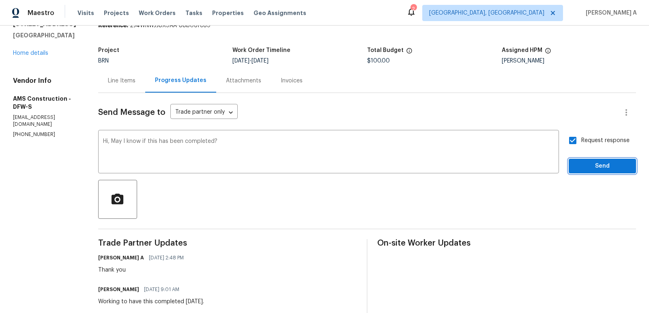
click at [594, 168] on span "Send" at bounding box center [602, 166] width 54 height 10
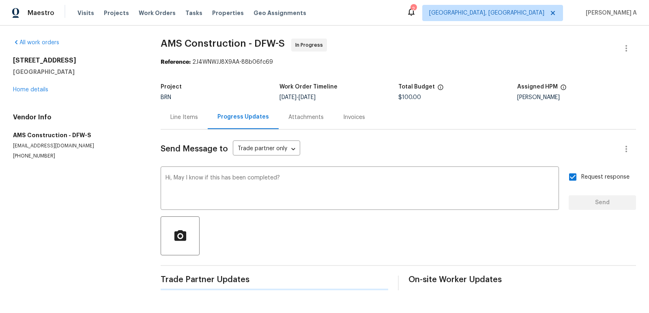
scroll to position [0, 0]
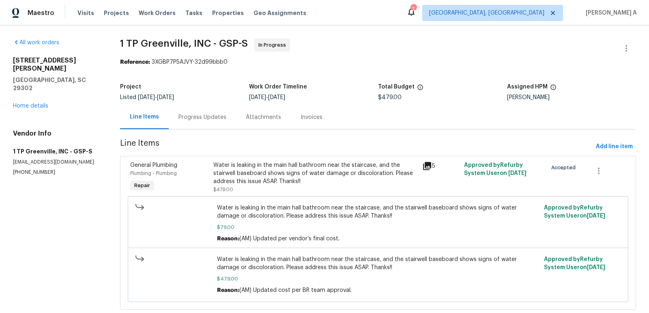
click at [186, 122] on div "Progress Updates" at bounding box center [202, 117] width 67 height 24
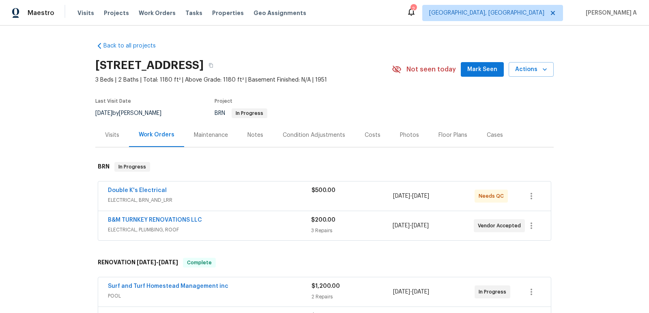
click at [374, 26] on div "Back to all projects [STREET_ADDRESS] 3 Beds | 2 Baths | Total: 1180 ft² | Abov…" at bounding box center [324, 169] width 649 height 287
click at [148, 218] on link "B&M TURNKEY RENOVATIONS LLC" at bounding box center [155, 220] width 94 height 6
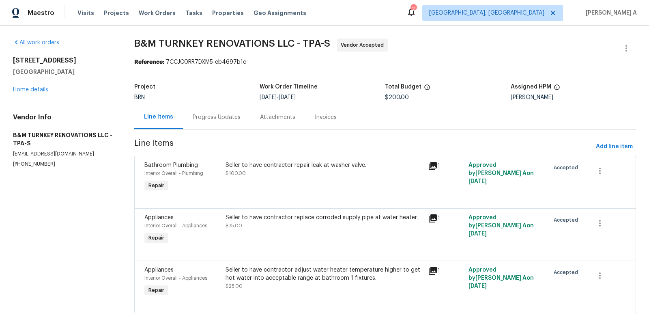
click at [200, 113] on div "Progress Updates" at bounding box center [217, 117] width 48 height 8
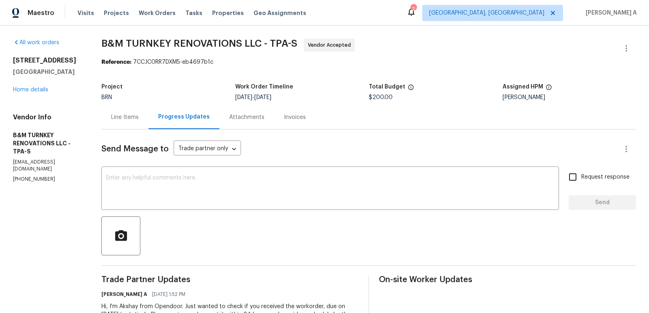
scroll to position [45, 0]
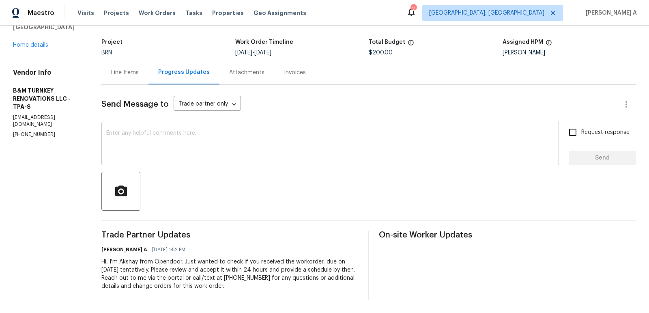
click at [207, 143] on textarea at bounding box center [330, 144] width 448 height 28
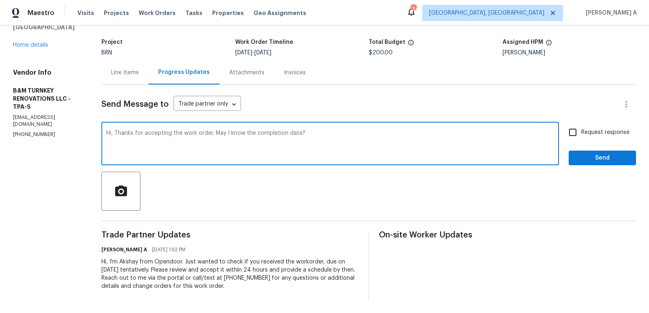
type textarea "Hi, Thanks for accepting the work order. May I know the completion date?"
click at [581, 126] on input "Request response" at bounding box center [572, 132] width 17 height 17
checkbox input "true"
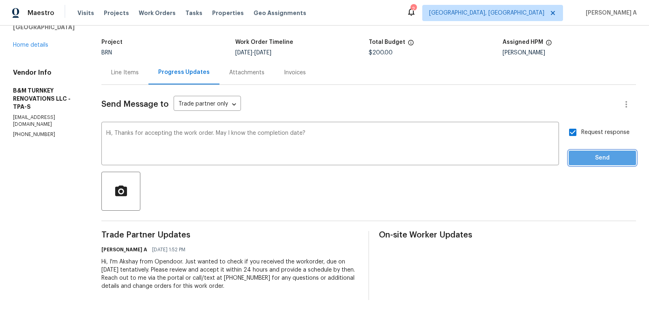
click at [594, 155] on span "Send" at bounding box center [602, 158] width 54 height 10
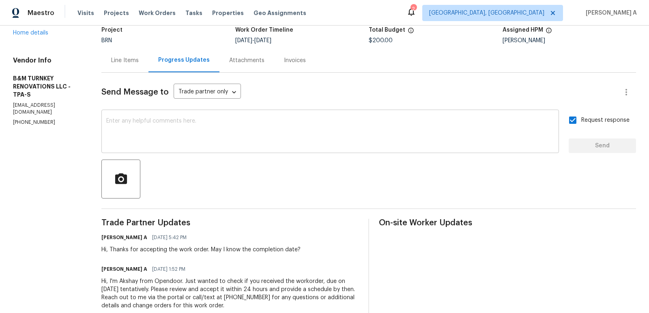
scroll to position [0, 0]
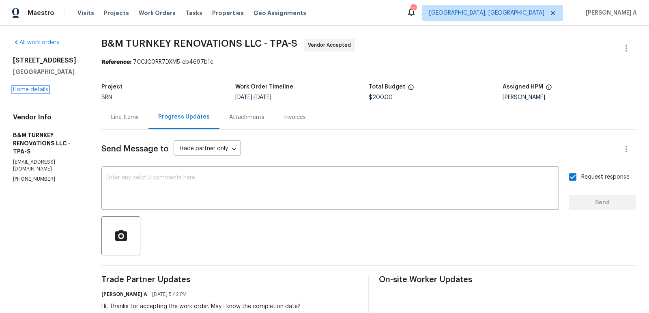
click at [24, 90] on link "Home details" at bounding box center [30, 90] width 35 height 6
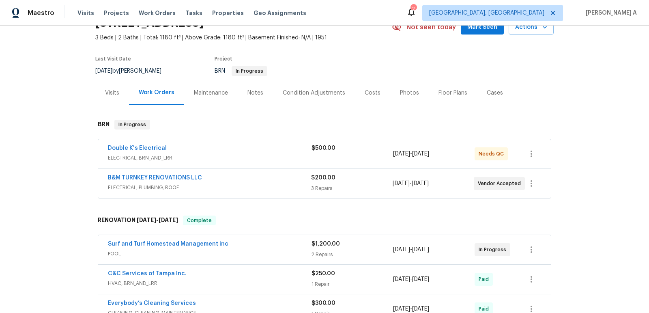
scroll to position [46, 0]
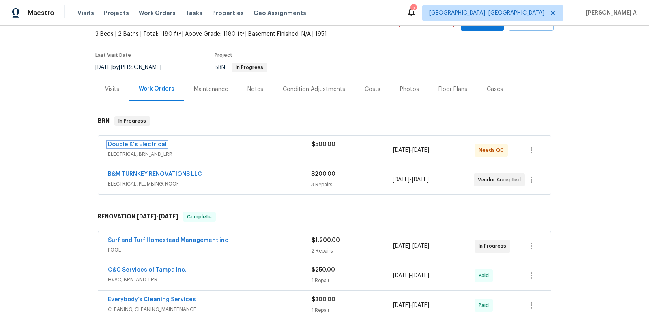
click at [136, 142] on link "Double K's Electrical" at bounding box center [137, 145] width 59 height 6
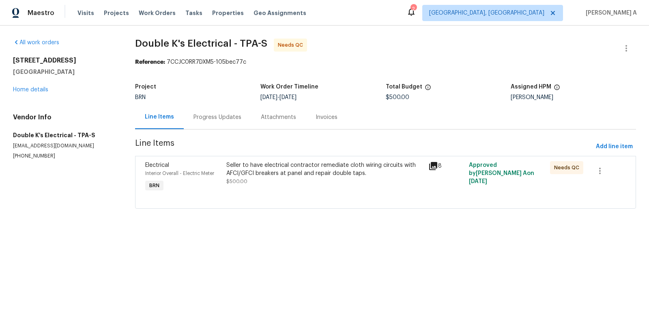
click at [210, 113] on div "Progress Updates" at bounding box center [218, 117] width 48 height 8
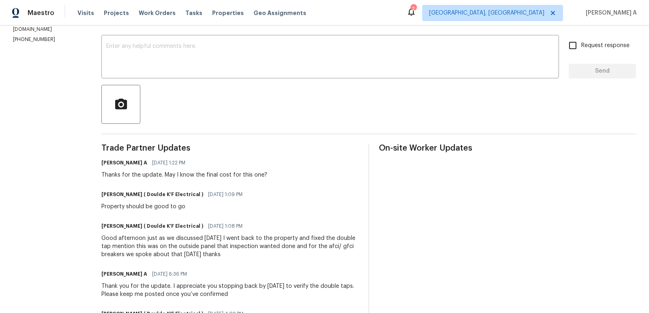
scroll to position [159, 0]
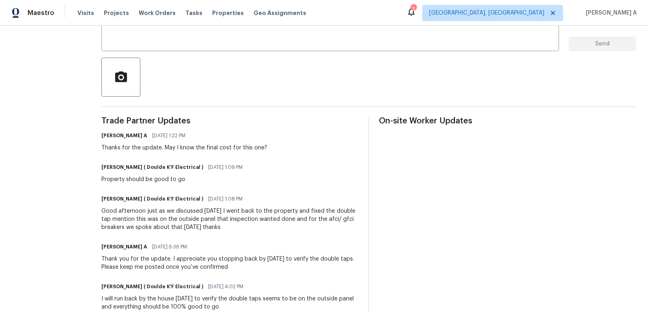
drag, startPoint x: 233, startPoint y: 211, endPoint x: 327, endPoint y: 225, distance: 95.1
click at [327, 225] on div "Good afternoon just as we discussed yesterday I went back to the property and f…" at bounding box center [229, 219] width 257 height 24
click at [259, 230] on div "Good afternoon just as we discussed yesterday I went back to the property and f…" at bounding box center [229, 219] width 257 height 24
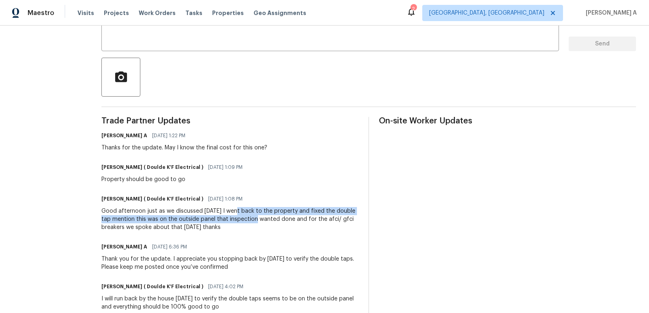
drag, startPoint x: 232, startPoint y: 212, endPoint x: 246, endPoint y: 222, distance: 16.9
click at [246, 222] on div "Good afternoon just as we discussed yesterday I went back to the property and f…" at bounding box center [229, 219] width 257 height 24
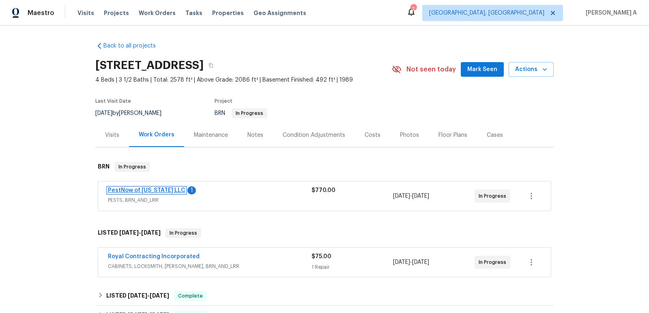
click at [145, 189] on link "PestNow of [US_STATE] LLC" at bounding box center [147, 190] width 78 height 6
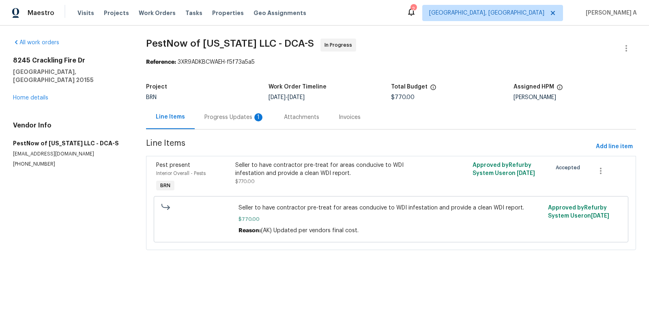
click at [242, 110] on div "Progress Updates 1" at bounding box center [235, 117] width 80 height 24
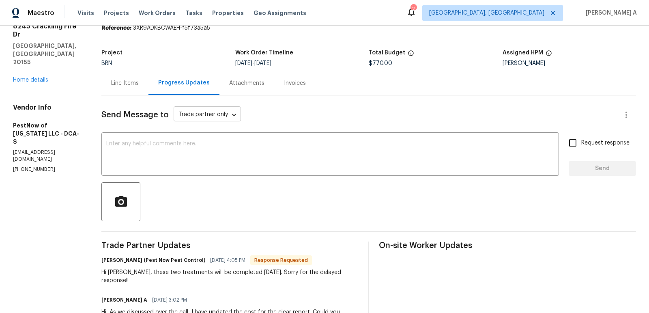
scroll to position [36, 0]
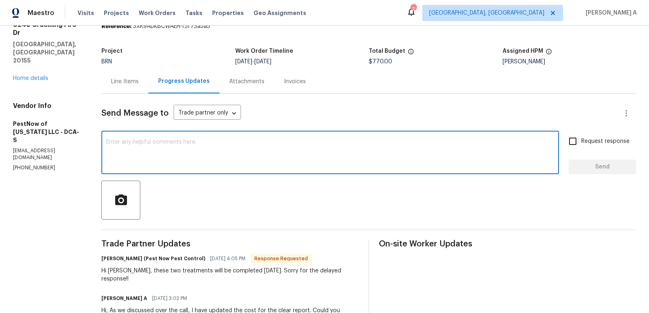
click at [203, 151] on textarea at bounding box center [330, 153] width 448 height 28
type textarea "No issues, thanks for the update"
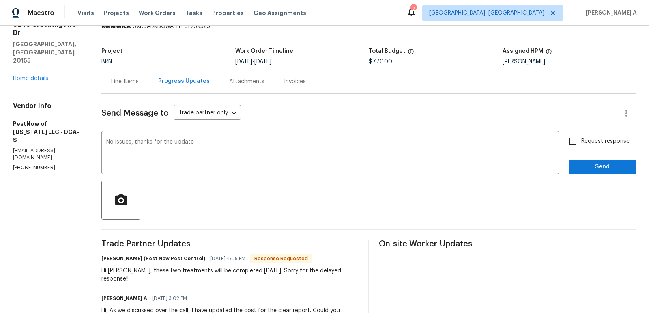
click at [585, 134] on label "Request response" at bounding box center [596, 141] width 65 height 17
click at [581, 134] on input "Request response" at bounding box center [572, 141] width 17 height 17
checkbox input "true"
click at [590, 163] on span "Send" at bounding box center [602, 167] width 54 height 10
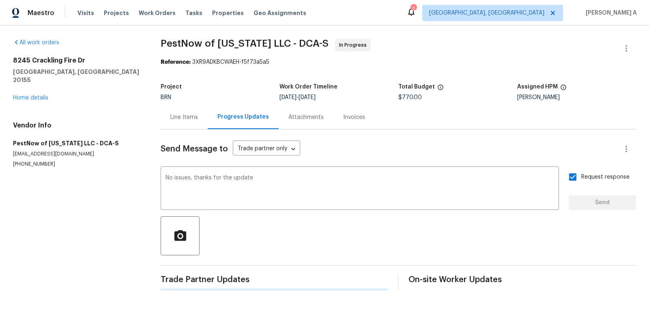
scroll to position [0, 0]
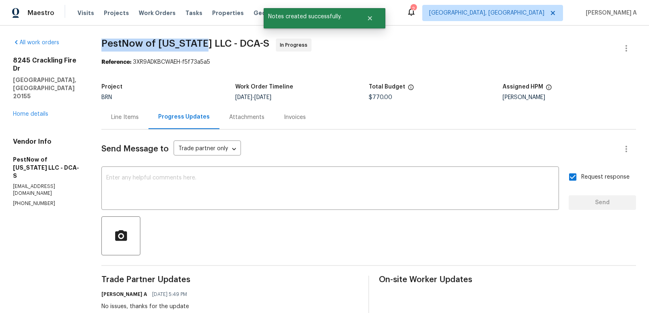
drag, startPoint x: 99, startPoint y: 45, endPoint x: 195, endPoint y: 44, distance: 95.8
click at [195, 44] on div "All work orders 8245 Crackling Fire Dr [PERSON_NAME], [GEOGRAPHIC_DATA] 20155 H…" at bounding box center [324, 263] width 649 height 475
copy span "PestNow of [US_STATE]"
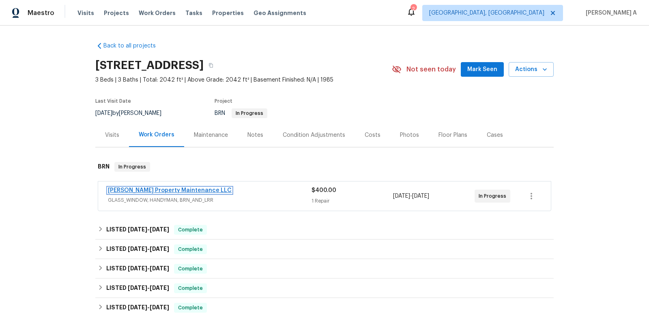
click at [147, 189] on link "[PERSON_NAME] Property Maintenance LLC" at bounding box center [170, 190] width 124 height 6
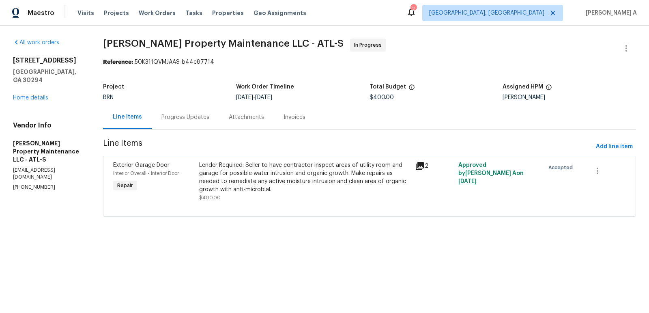
click at [178, 124] on div "Progress Updates" at bounding box center [185, 117] width 67 height 24
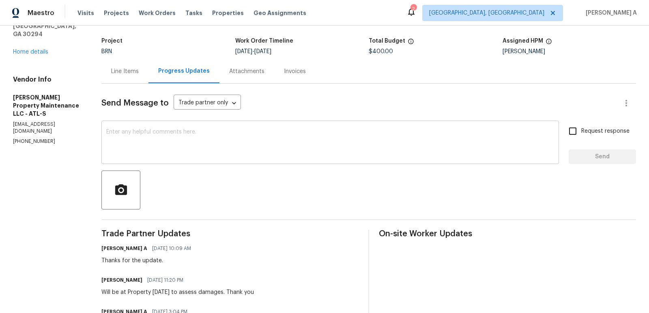
scroll to position [46, 0]
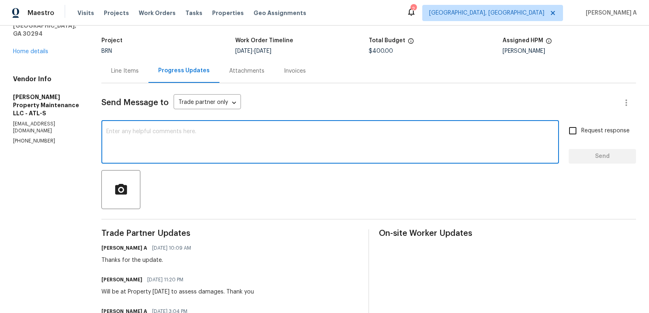
click at [215, 145] on textarea at bounding box center [330, 143] width 448 height 28
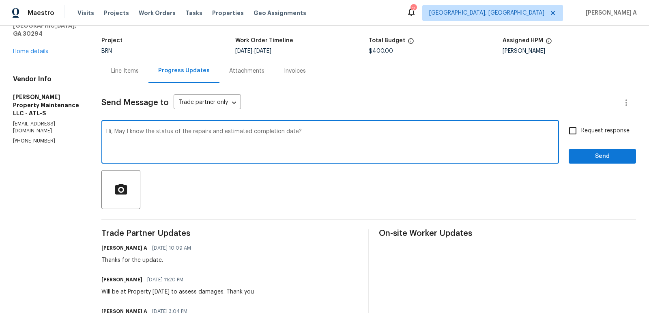
type textarea "Hi, May I know the status of the repairs and estimated completion date?"
click at [588, 127] on span "Request response" at bounding box center [605, 131] width 48 height 9
click at [581, 126] on input "Request response" at bounding box center [572, 130] width 17 height 17
checkbox input "true"
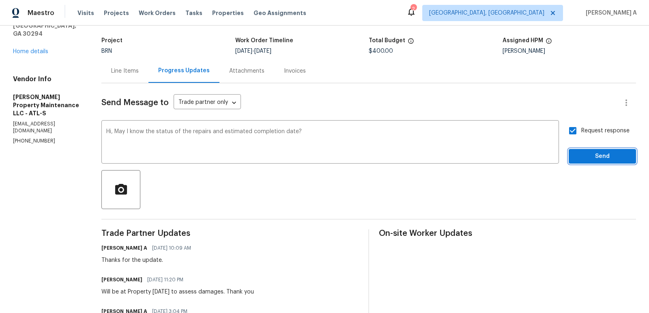
click at [609, 157] on span "Send" at bounding box center [602, 156] width 54 height 10
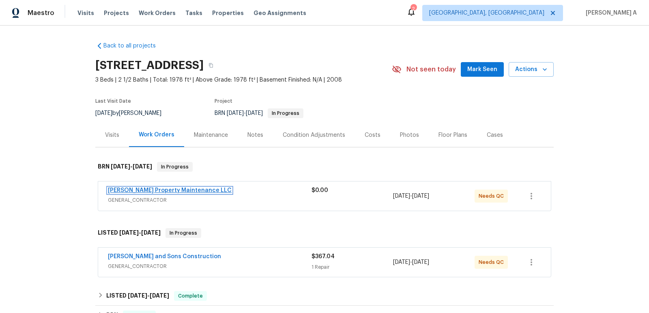
click at [172, 189] on link "[PERSON_NAME] Property Maintenance LLC" at bounding box center [170, 190] width 124 height 6
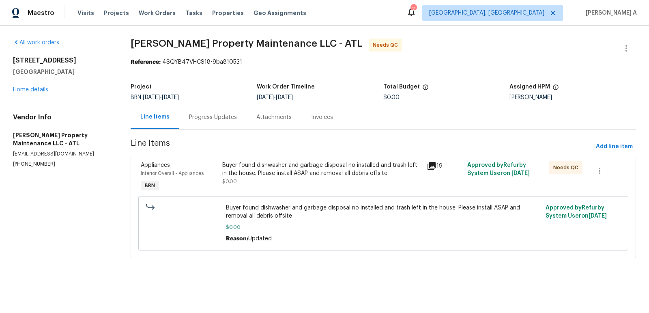
click at [328, 173] on div "Buyer found dishwasher and garbage disposal no installed and trash left in the …" at bounding box center [321, 169] width 199 height 16
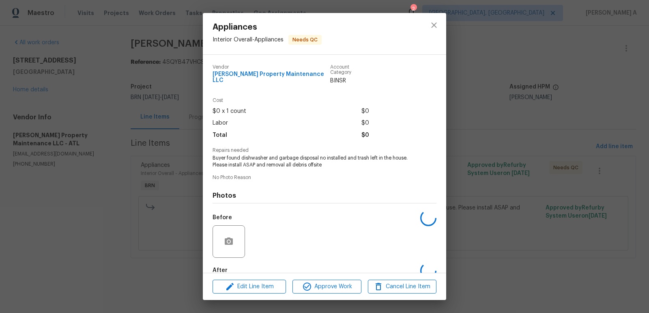
scroll to position [41, 0]
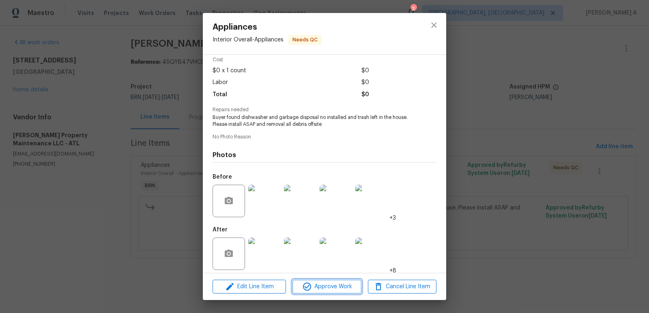
click at [333, 282] on span "Approve Work" at bounding box center [327, 287] width 64 height 10
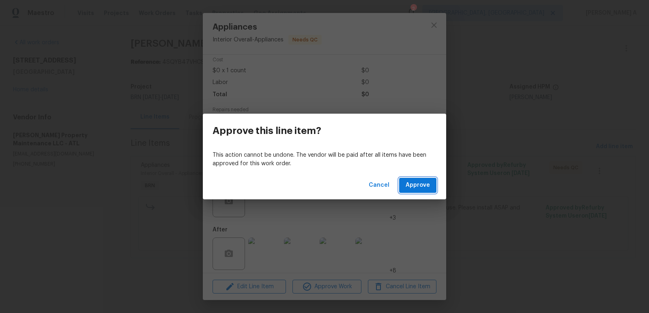
click at [422, 185] on span "Approve" at bounding box center [418, 185] width 24 height 10
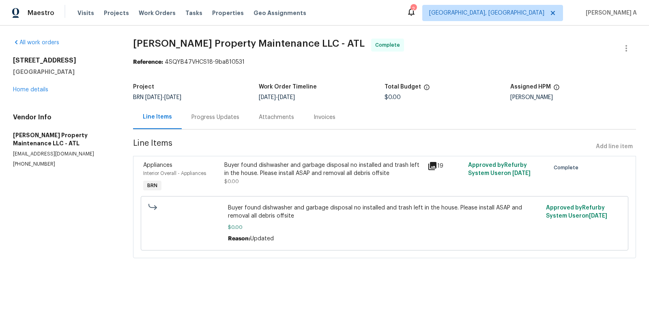
click at [407, 55] on span "[PERSON_NAME] Property Maintenance LLC - ATL Complete" at bounding box center [375, 48] width 484 height 19
click at [217, 118] on div "Progress Updates" at bounding box center [216, 117] width 48 height 8
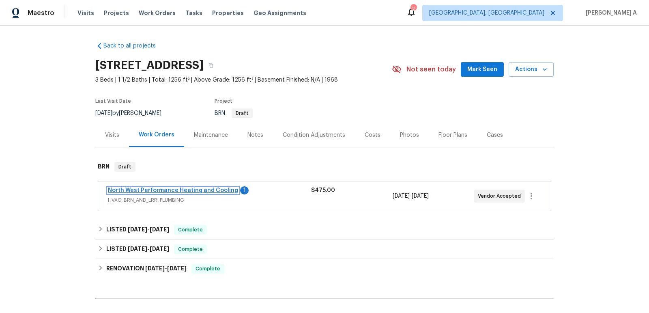
click at [170, 188] on link "North West Performance Heating and Cooling" at bounding box center [173, 190] width 130 height 6
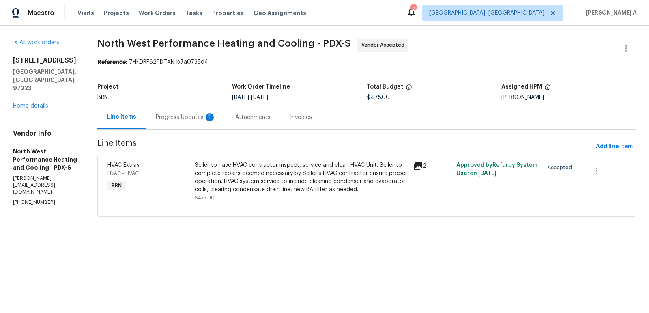
click at [225, 112] on div "Progress Updates 1" at bounding box center [186, 117] width 80 height 24
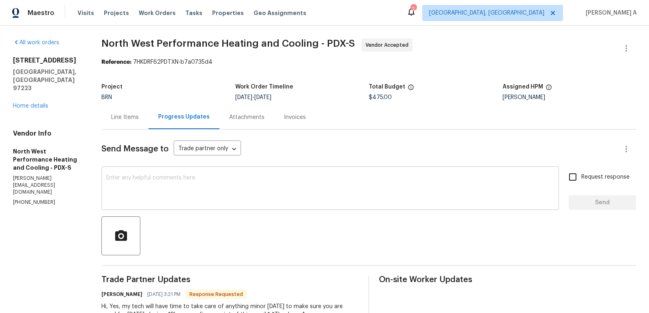
scroll to position [47, 0]
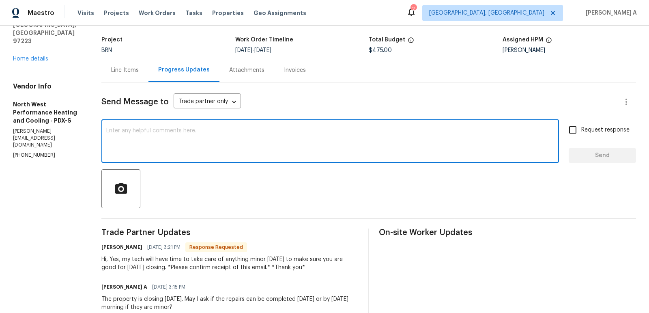
click at [196, 130] on textarea at bounding box center [330, 142] width 448 height 28
paste textarea "[PHONE_NUMBER]"
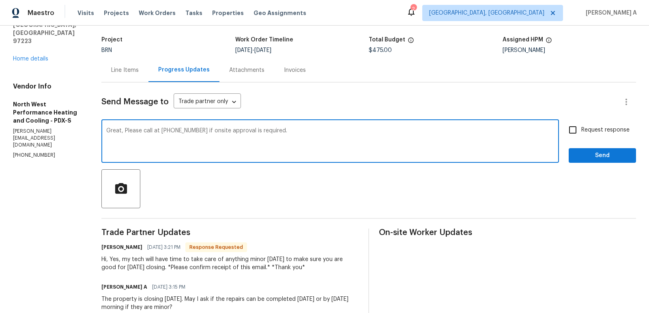
drag, startPoint x: 168, startPoint y: 132, endPoint x: 140, endPoint y: 129, distance: 27.8
click at [322, 133] on textarea "Great, Please call at [PHONE_NUMBER] if onsite approval is required." at bounding box center [330, 142] width 448 height 28
paste textarea "thank you!"
type textarea "Great, Please call at [PHONE_NUMBER] if onsite approval is required. thank you!"
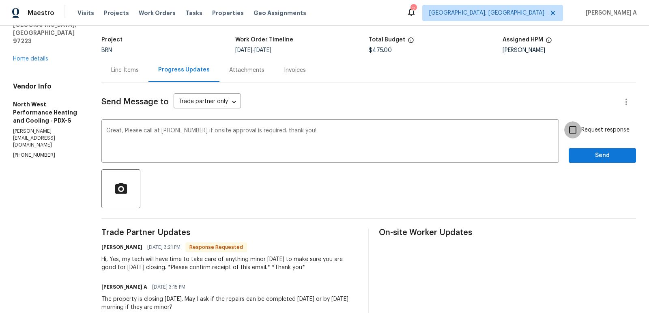
click at [581, 131] on input "Request response" at bounding box center [572, 129] width 17 height 17
checkbox input "true"
click at [601, 157] on span "Send" at bounding box center [602, 156] width 54 height 10
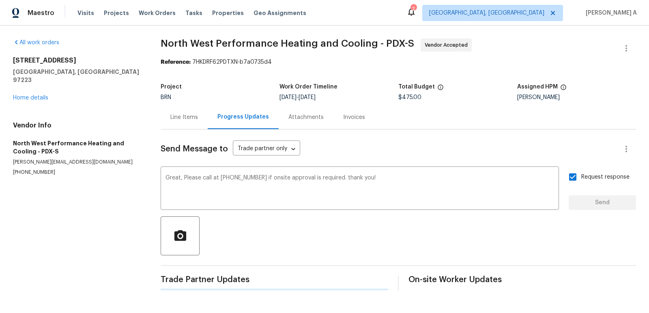
scroll to position [0, 0]
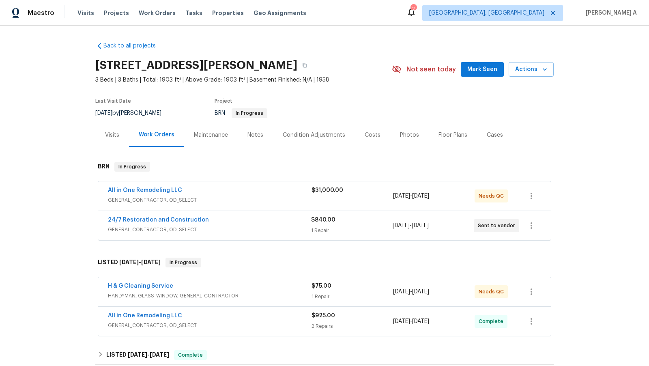
click at [153, 186] on span "All in One Remodeling LLC" at bounding box center [145, 190] width 74 height 8
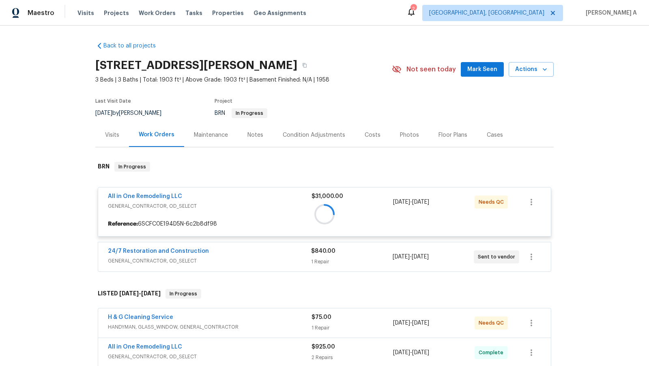
click at [154, 197] on div at bounding box center [324, 214] width 459 height 121
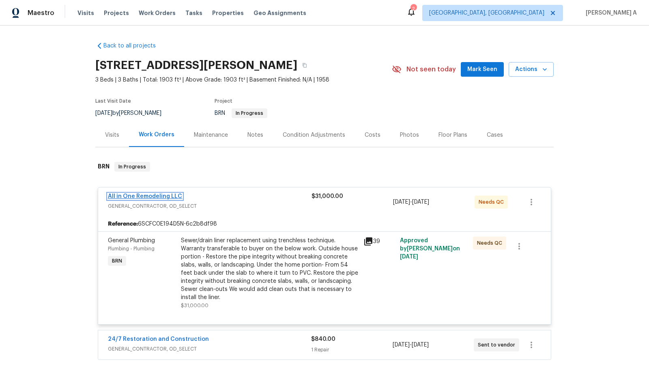
click at [152, 196] on link "All in One Remodeling LLC" at bounding box center [145, 197] width 74 height 6
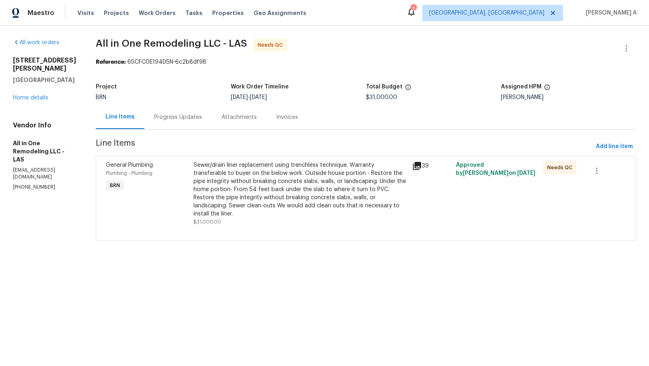
click at [203, 127] on div "Progress Updates" at bounding box center [177, 117] width 67 height 24
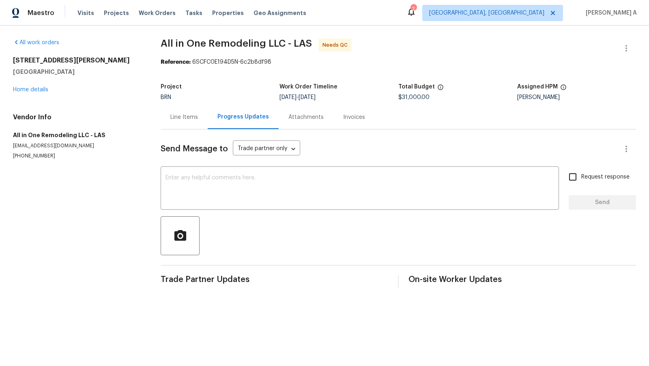
click at [168, 120] on div "Line Items" at bounding box center [184, 117] width 47 height 24
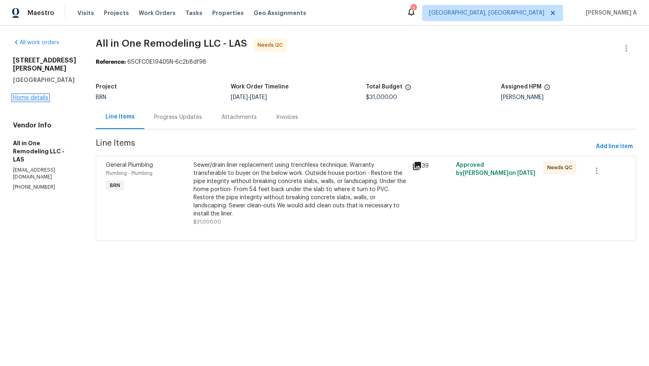
click at [26, 95] on link "Home details" at bounding box center [30, 98] width 35 height 6
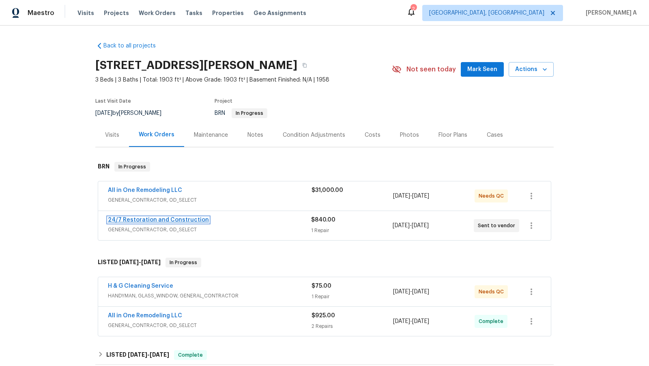
click at [159, 218] on link "24/7 Restoration and Construction" at bounding box center [158, 220] width 101 height 6
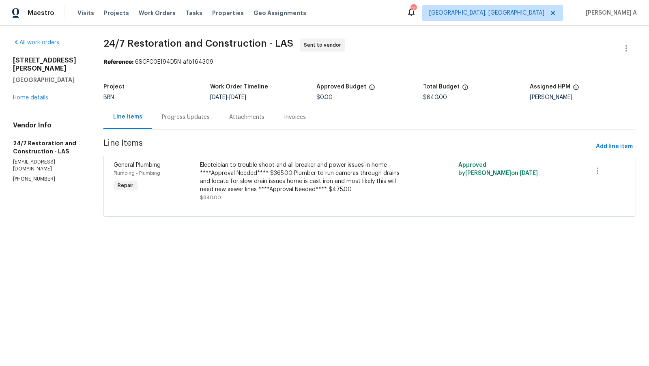
click at [179, 118] on div "Progress Updates" at bounding box center [186, 117] width 48 height 8
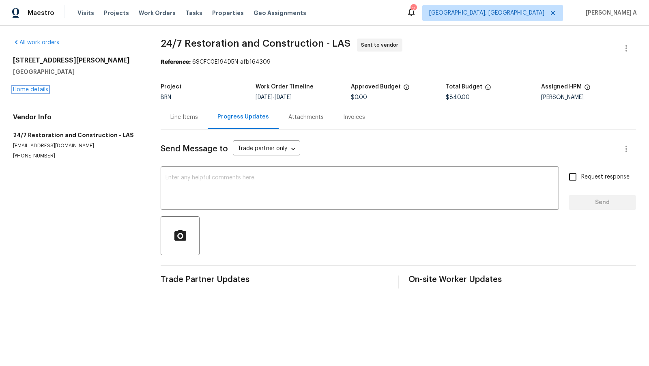
click at [43, 89] on link "Home details" at bounding box center [30, 90] width 35 height 6
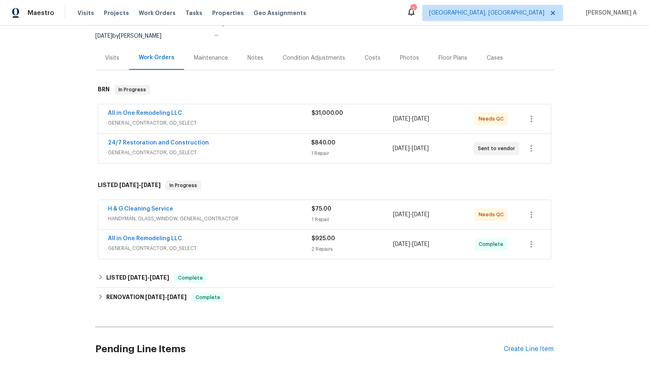
scroll to position [140, 0]
